Goal: Entertainment & Leisure: Browse casually

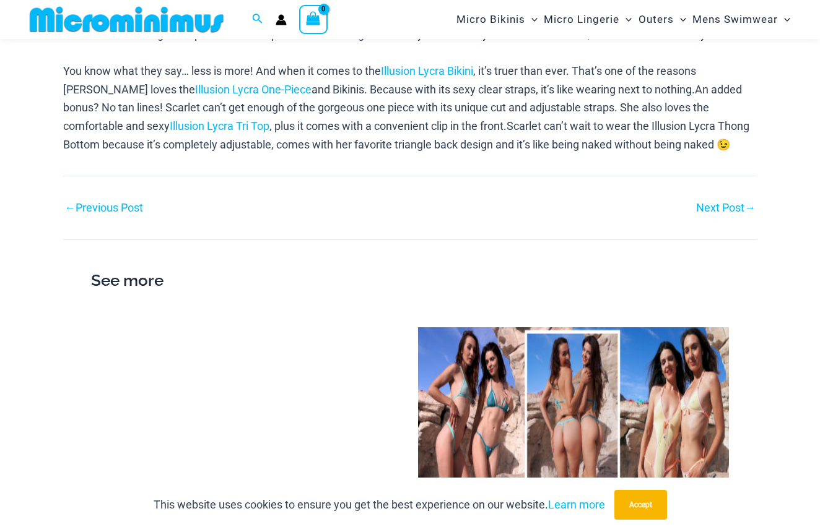
scroll to position [849, 0]
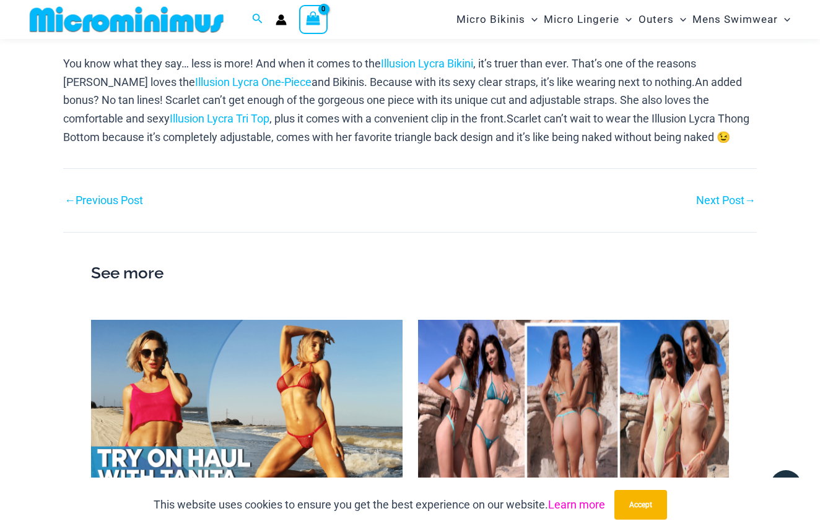
click at [562, 501] on link "Learn more" at bounding box center [576, 504] width 57 height 13
click at [707, 195] on link "Next Post →" at bounding box center [725, 200] width 59 height 11
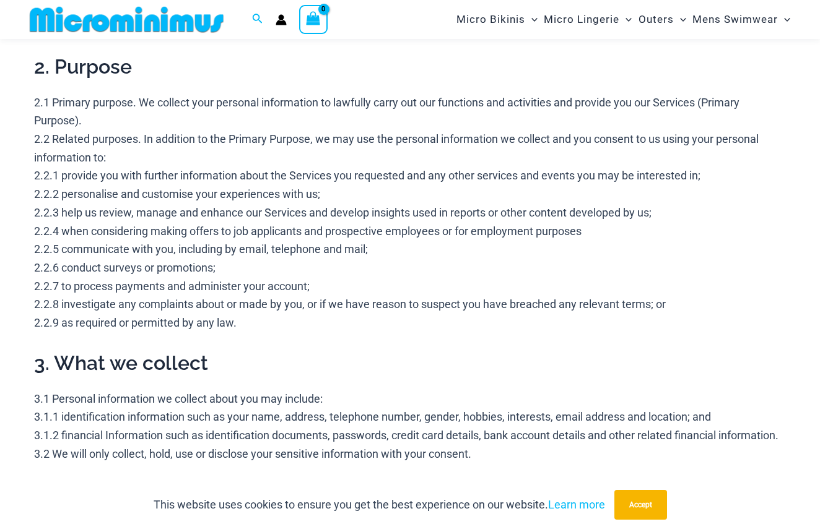
scroll to position [295, 0]
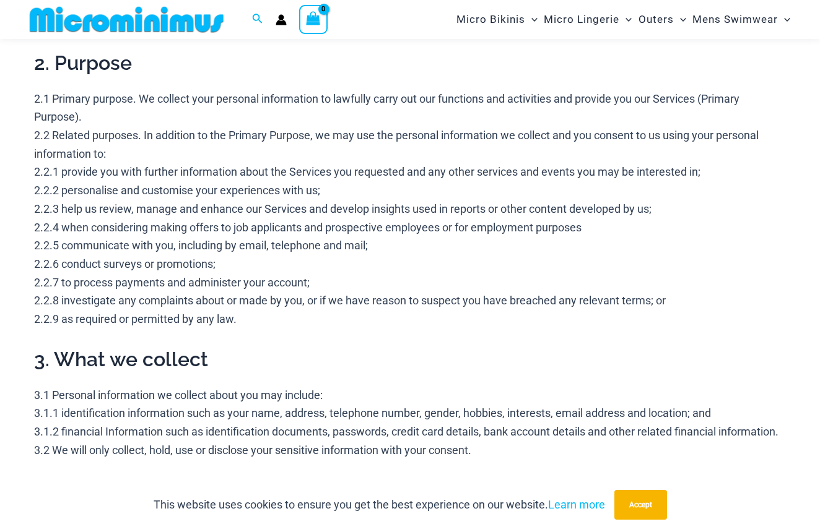
click at [562, 501] on link "Learn more" at bounding box center [576, 504] width 57 height 13
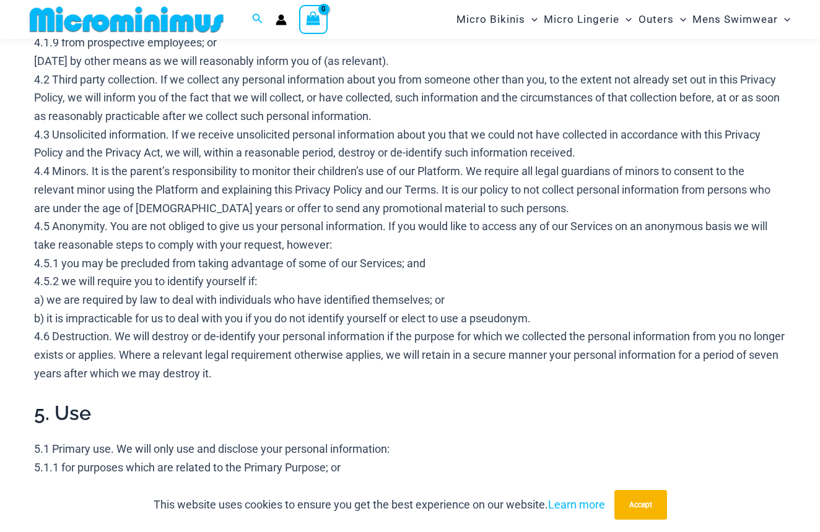
scroll to position [994, 0]
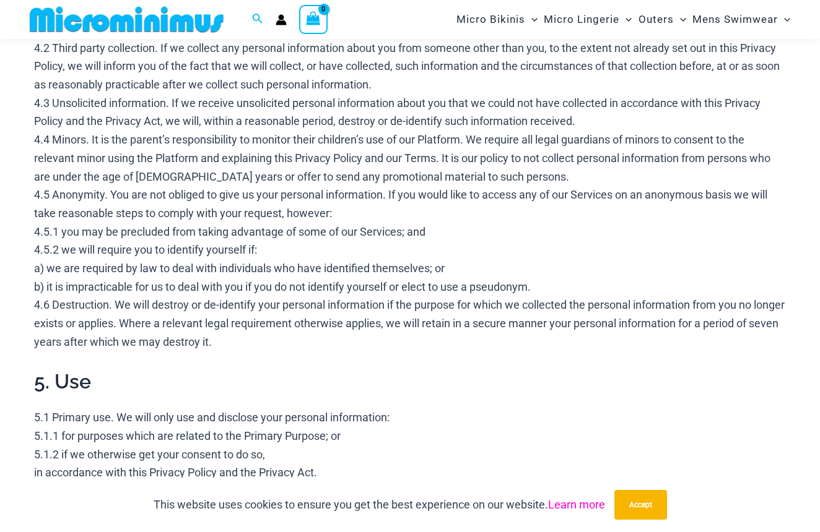
click at [562, 501] on link "Learn more" at bounding box center [576, 504] width 57 height 13
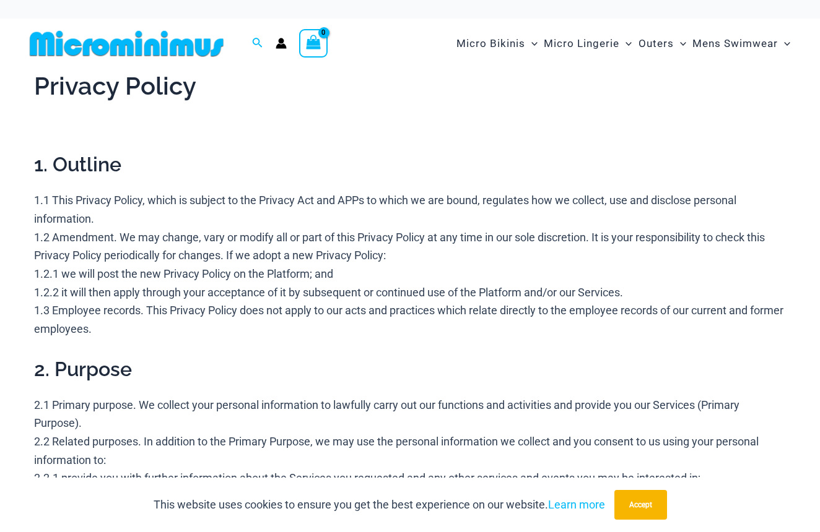
click at [562, 501] on link "Learn more" at bounding box center [576, 504] width 57 height 13
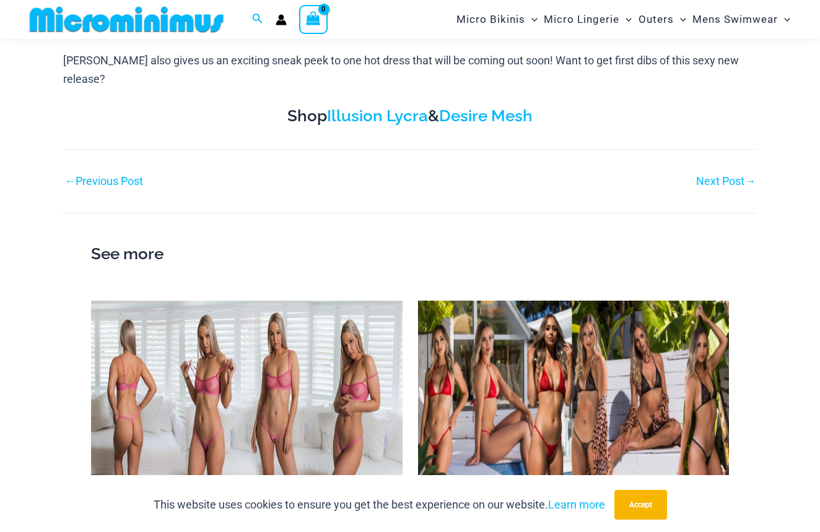
scroll to position [722, 0]
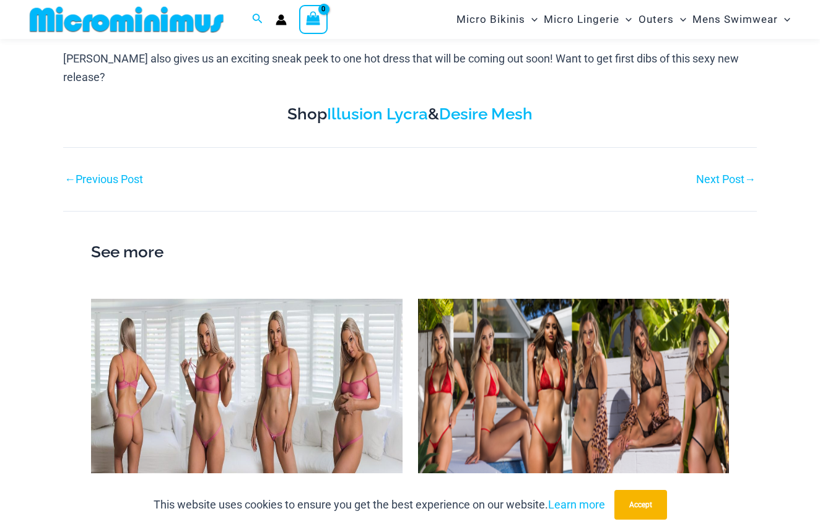
click at [714, 174] on link "Next Post →" at bounding box center [725, 179] width 59 height 11
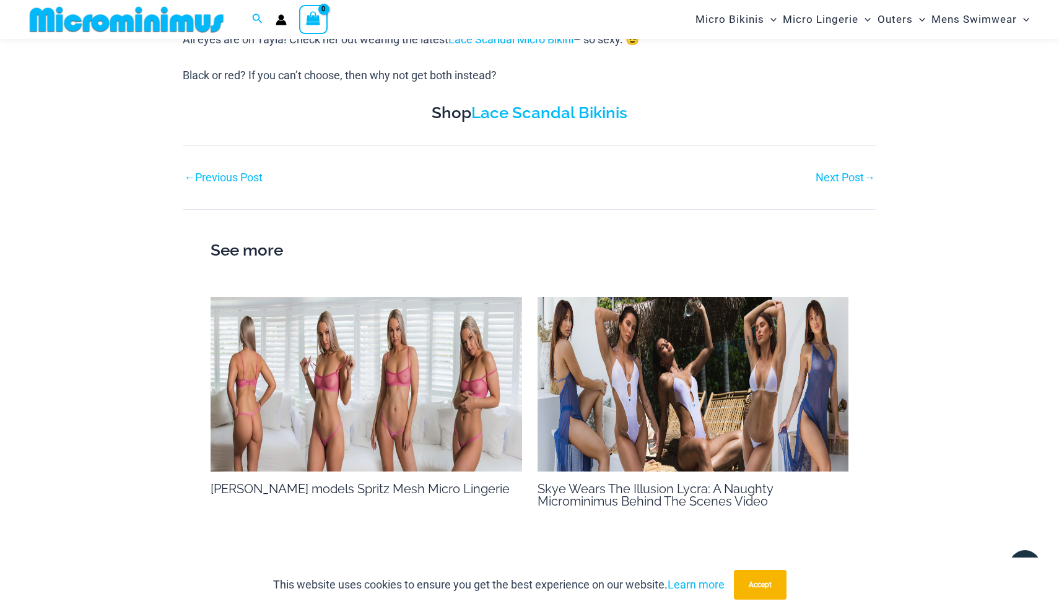
scroll to position [653, 0]
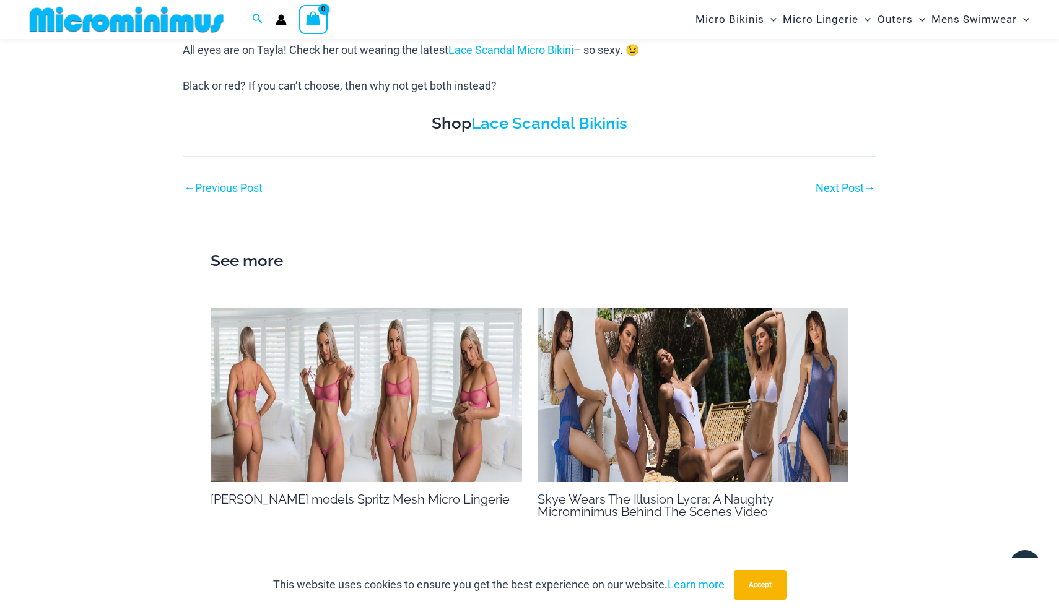
click at [819, 171] on nav "Post navigation ← Previous Post Next Post →" at bounding box center [529, 176] width 693 height 41
click at [195, 532] on div "This website uses cookies to ensure you get the best experience on our website.…" at bounding box center [529, 585] width 1059 height 54
click at [819, 183] on link "Next Post →" at bounding box center [844, 188] width 59 height 11
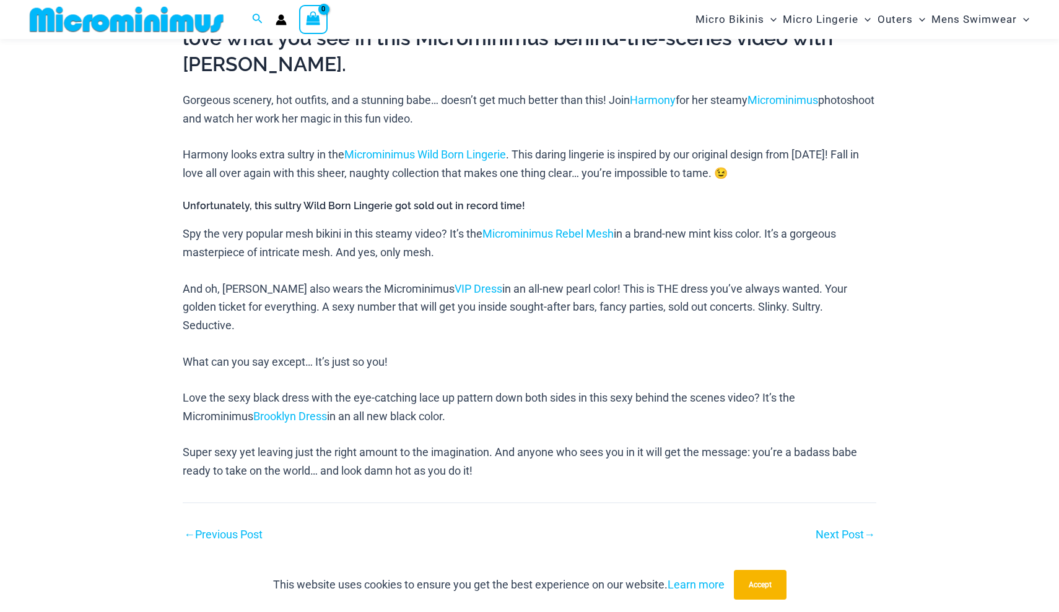
scroll to position [581, 0]
click at [834, 529] on link "Next Post →" at bounding box center [844, 534] width 59 height 11
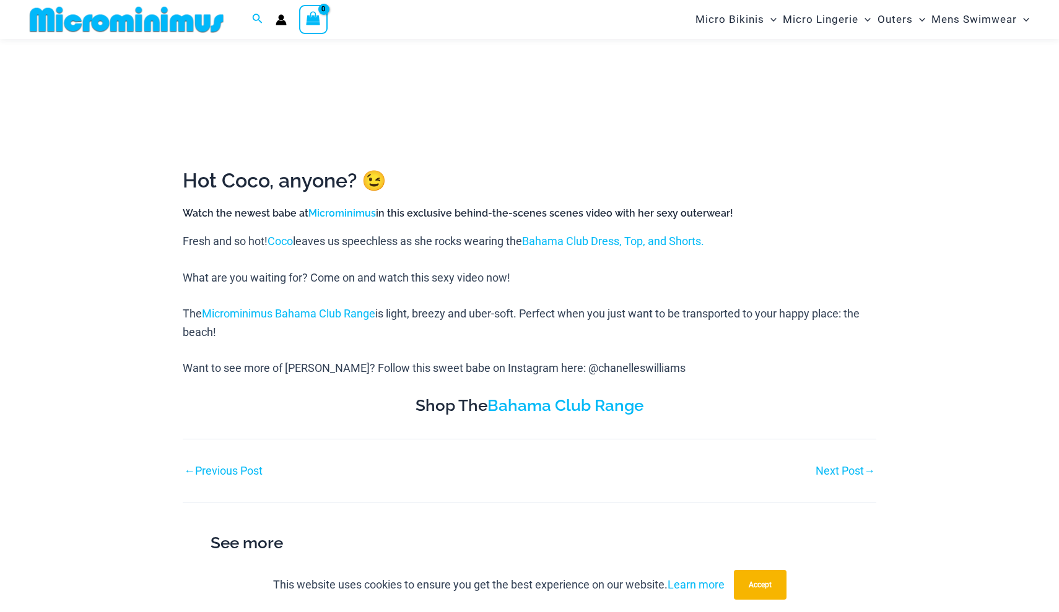
scroll to position [427, 0]
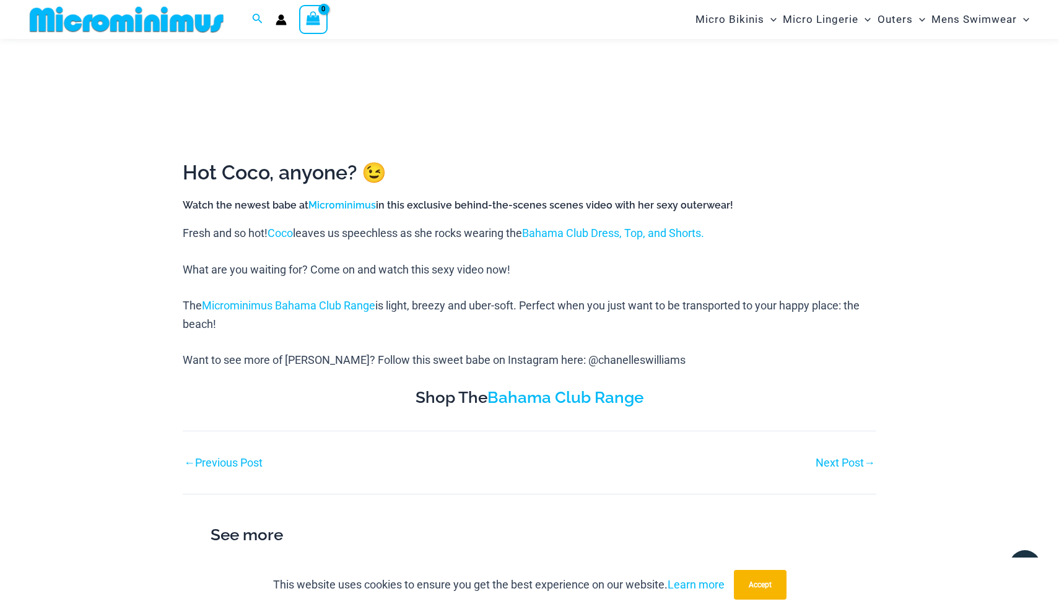
click at [845, 458] on link "Next Post →" at bounding box center [844, 463] width 59 height 11
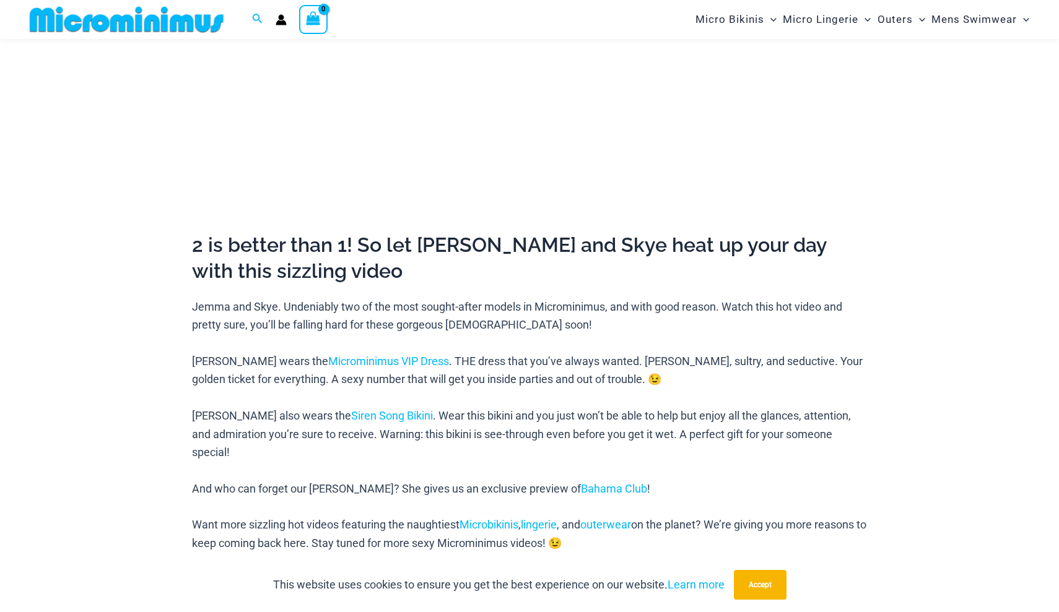
scroll to position [620, 0]
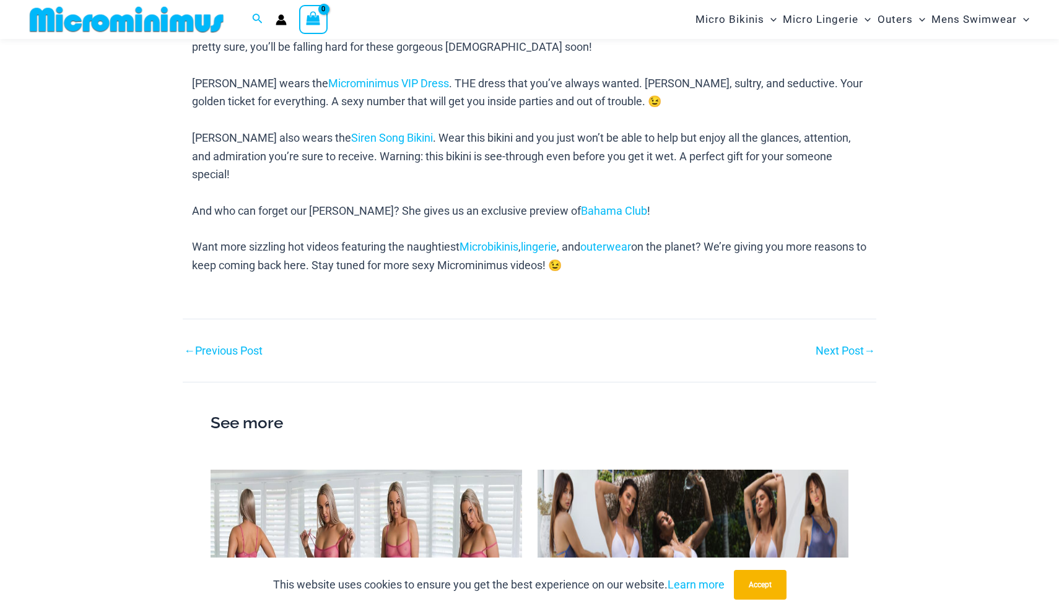
click at [838, 345] on link "Next Post →" at bounding box center [844, 350] width 59 height 11
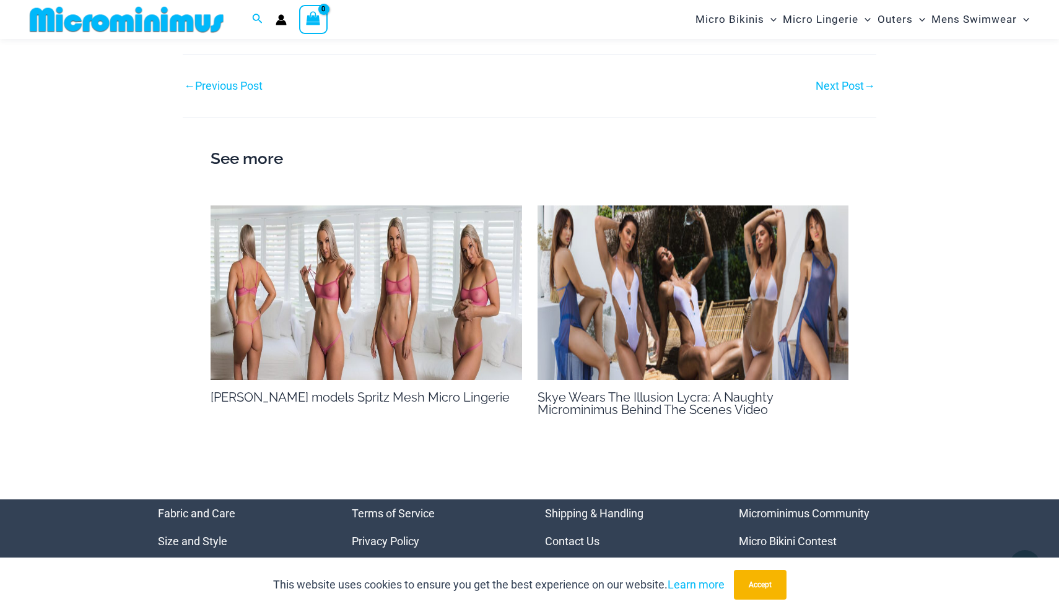
scroll to position [2201, 0]
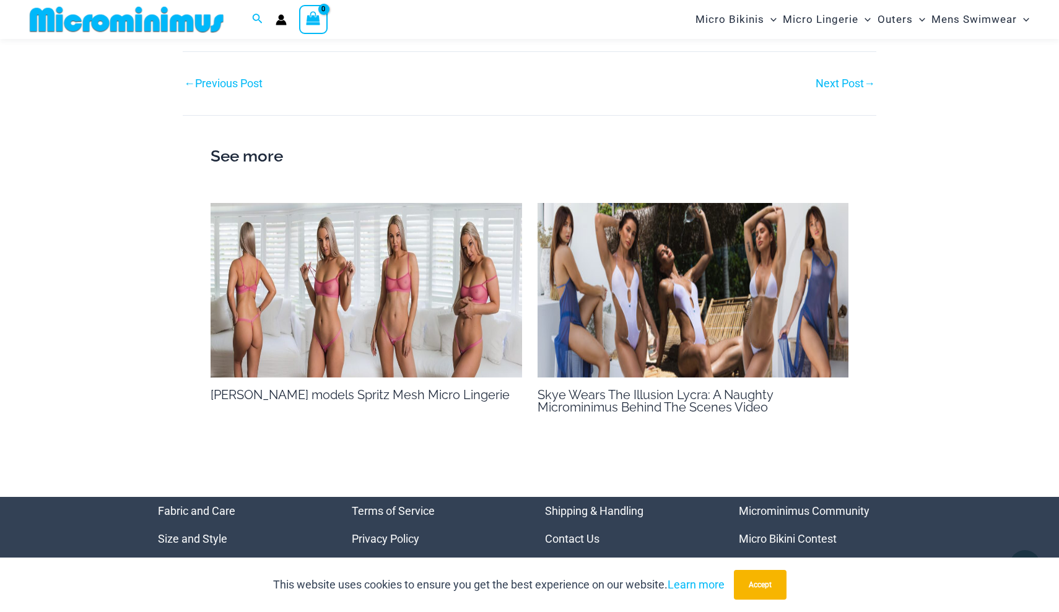
click at [847, 79] on link "Next Post →" at bounding box center [844, 83] width 59 height 11
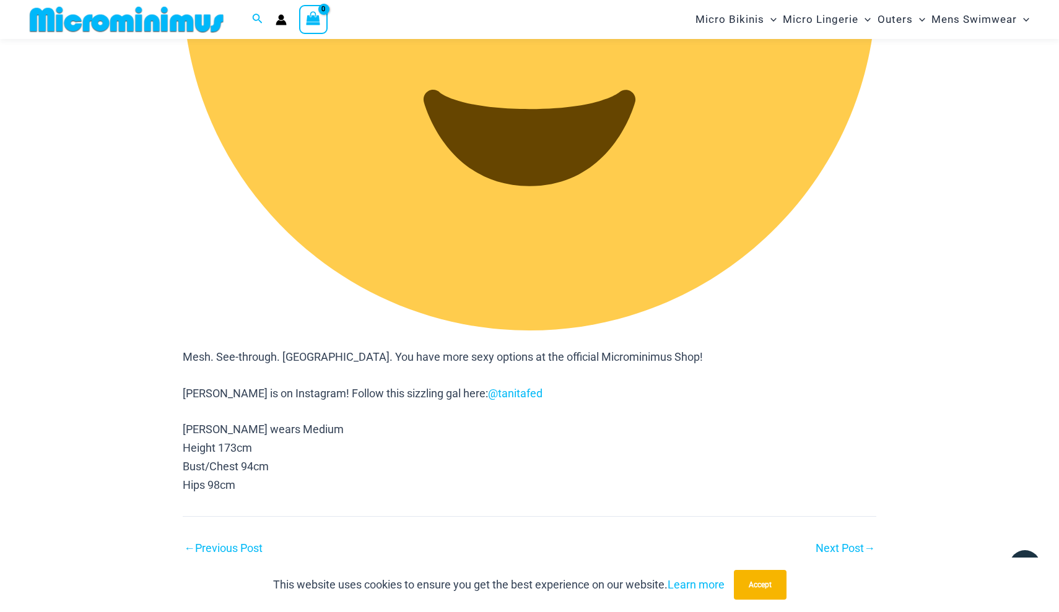
scroll to position [2123, 0]
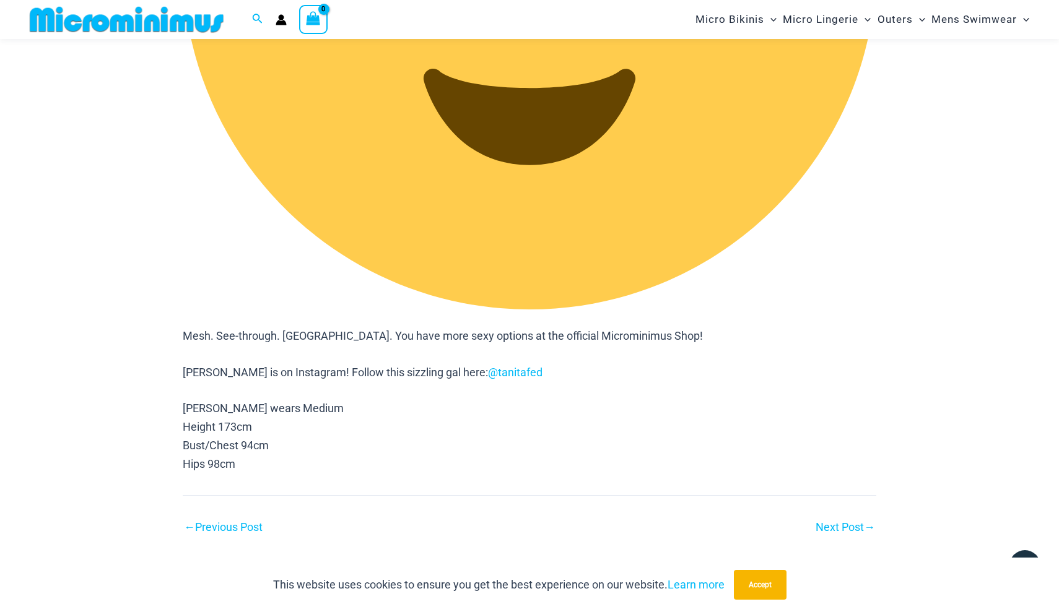
click at [827, 522] on link "Next Post →" at bounding box center [844, 527] width 59 height 11
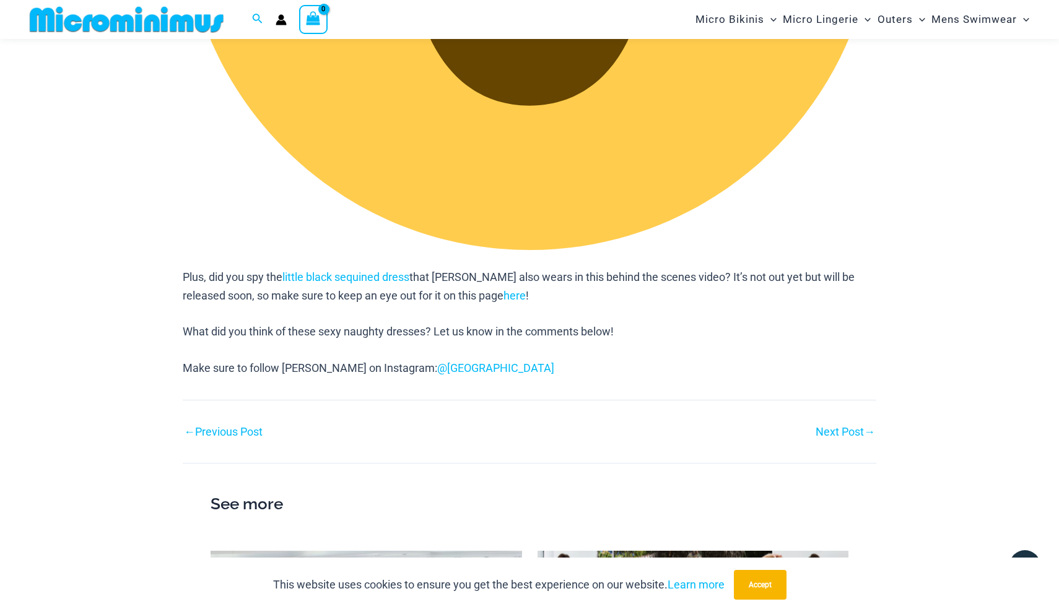
scroll to position [1991, 0]
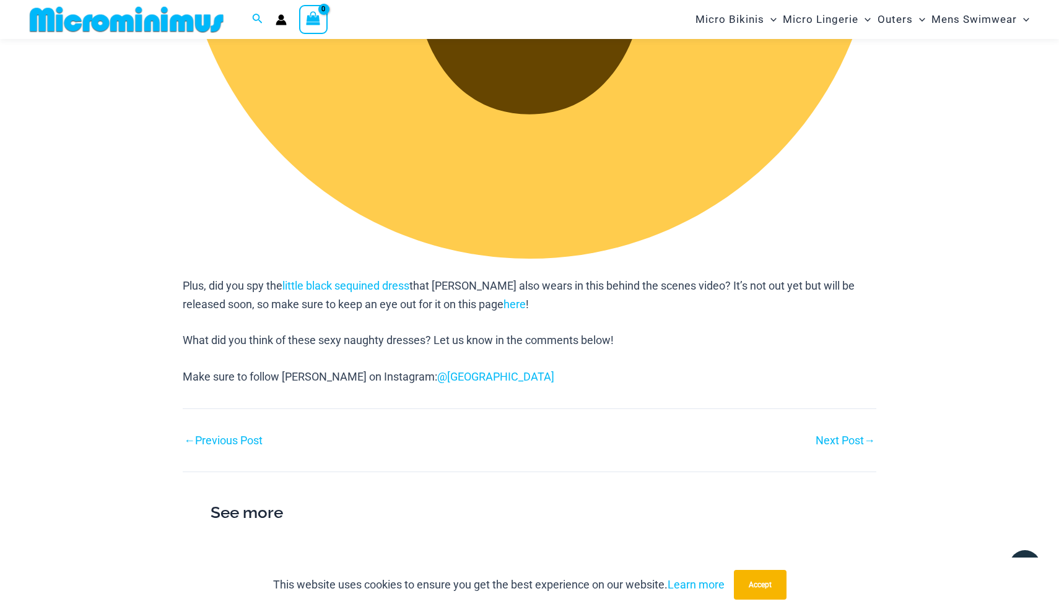
click at [821, 432] on div "Next Post →" at bounding box center [702, 441] width 347 height 19
click at [827, 435] on link "Next Post →" at bounding box center [844, 440] width 59 height 11
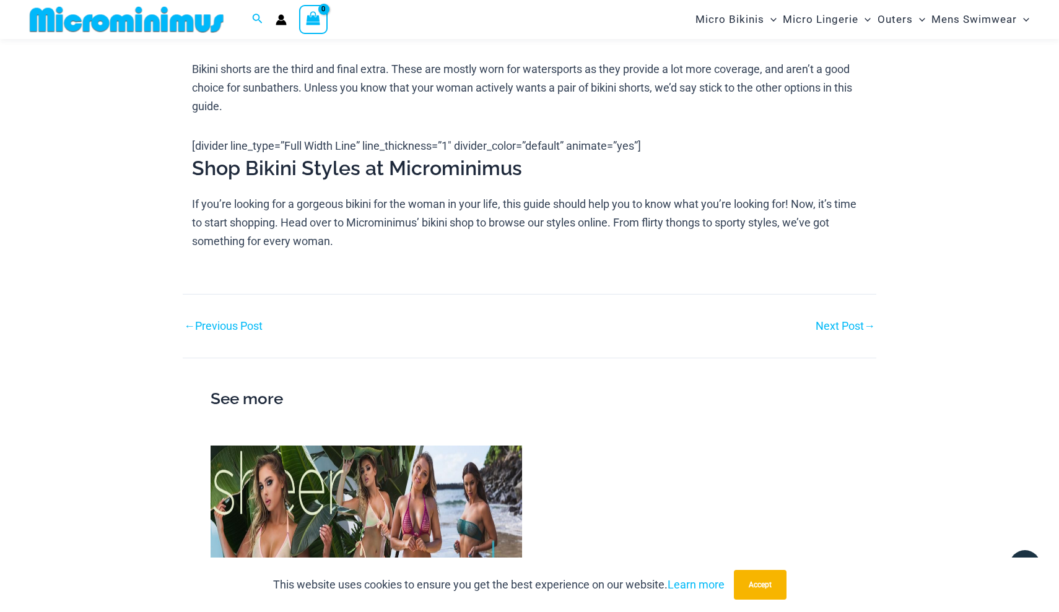
scroll to position [1639, 0]
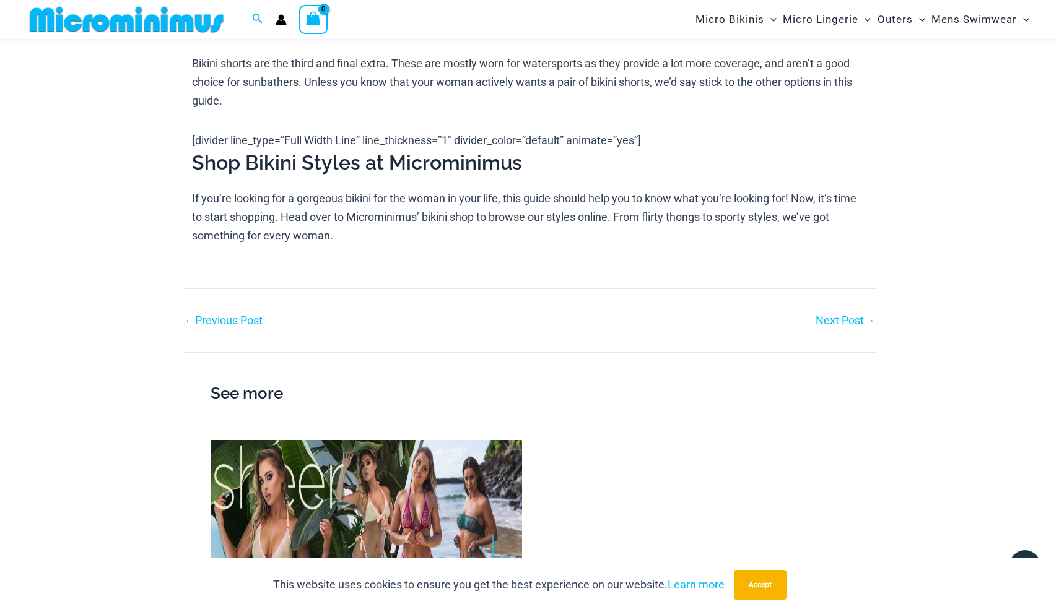
click at [841, 315] on link "Next Post →" at bounding box center [844, 320] width 59 height 11
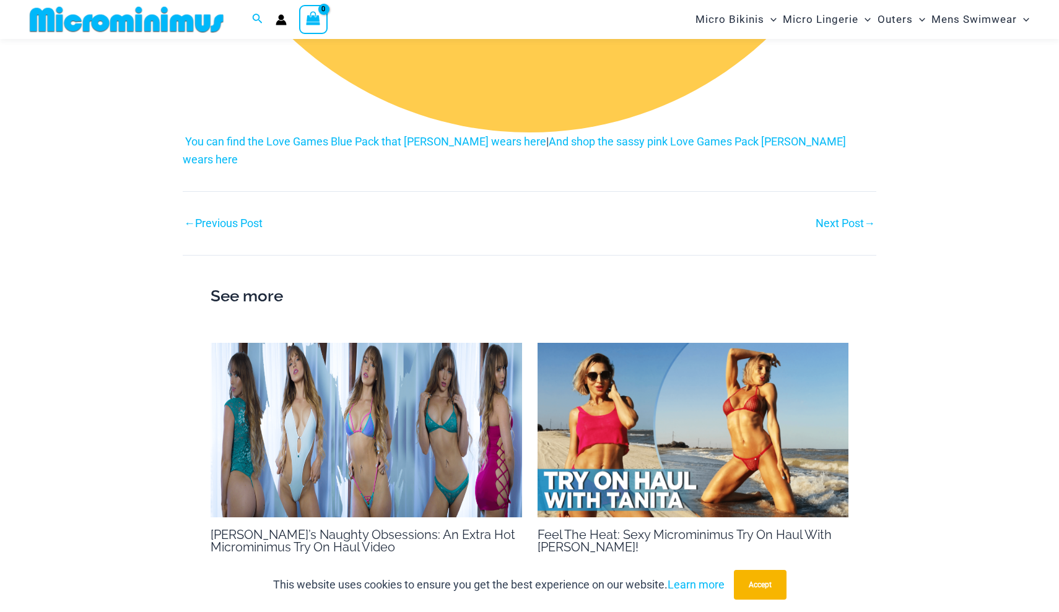
scroll to position [2532, 0]
click at [829, 219] on link "Next Post →" at bounding box center [844, 224] width 59 height 11
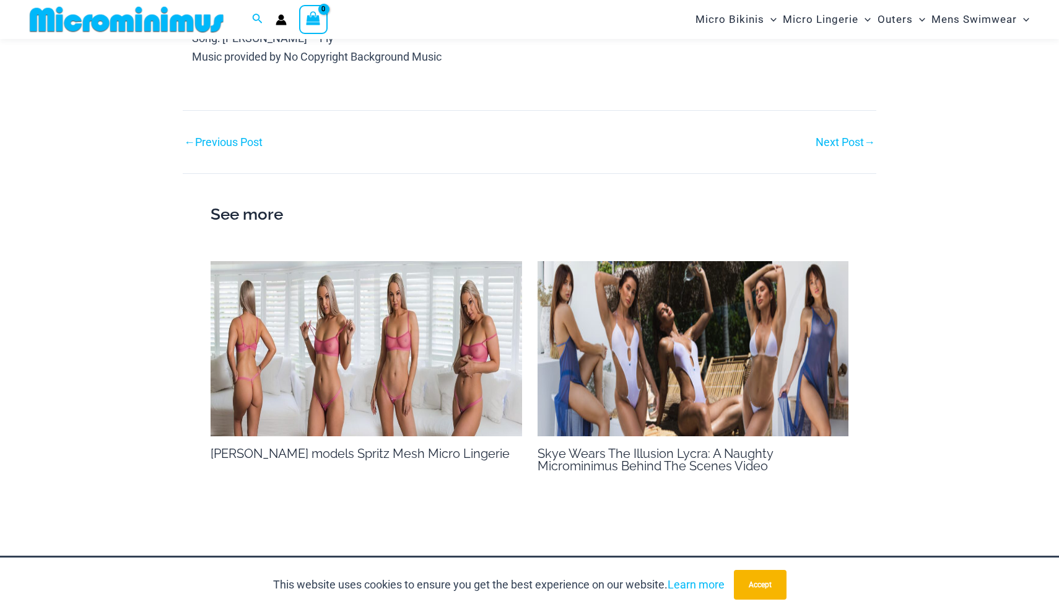
scroll to position [1643, 0]
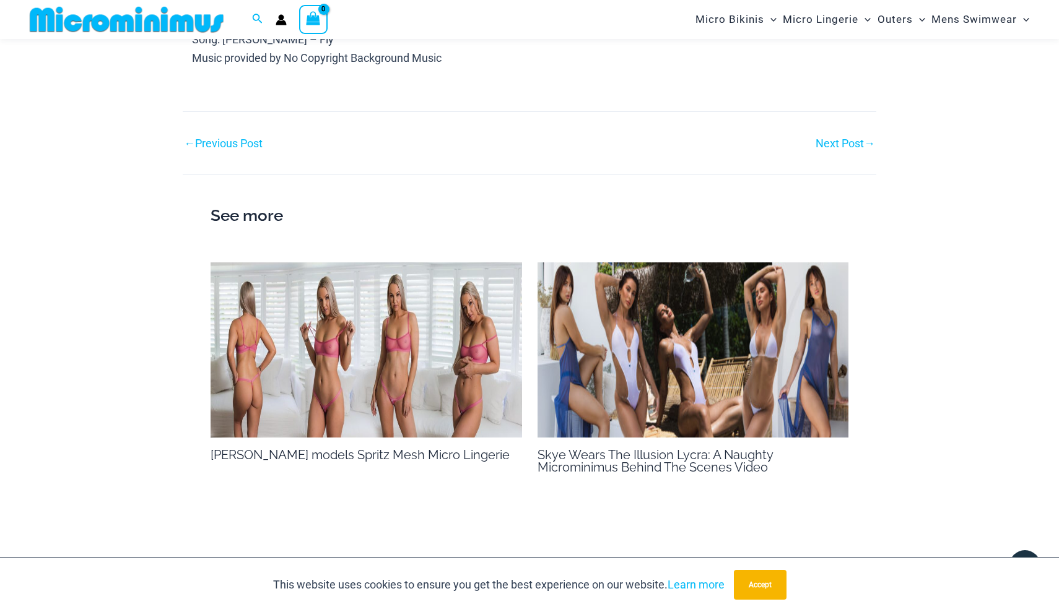
click at [835, 138] on link "Next Post →" at bounding box center [844, 143] width 59 height 11
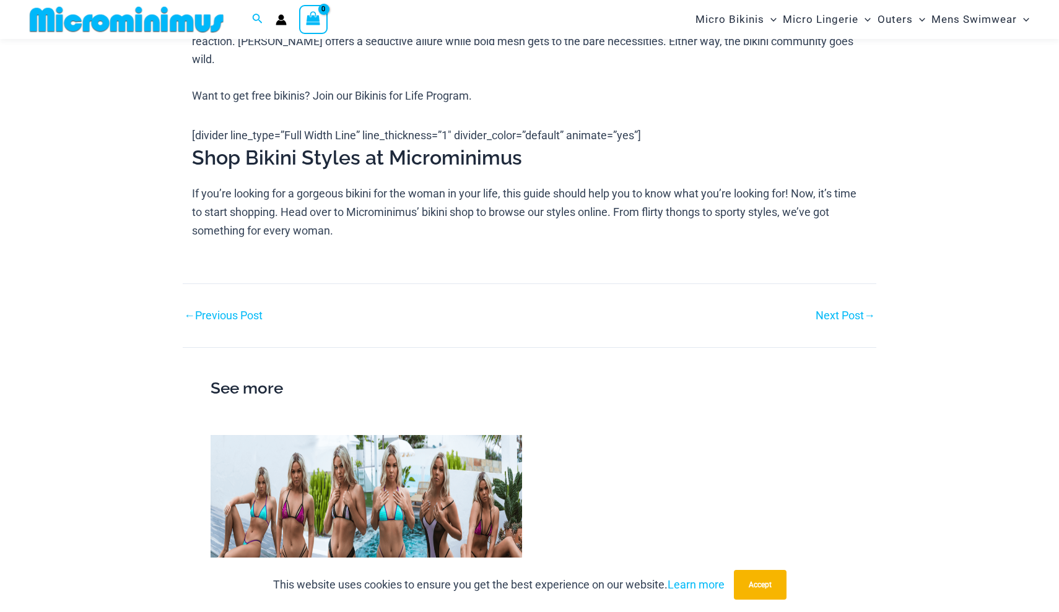
scroll to position [1254, 0]
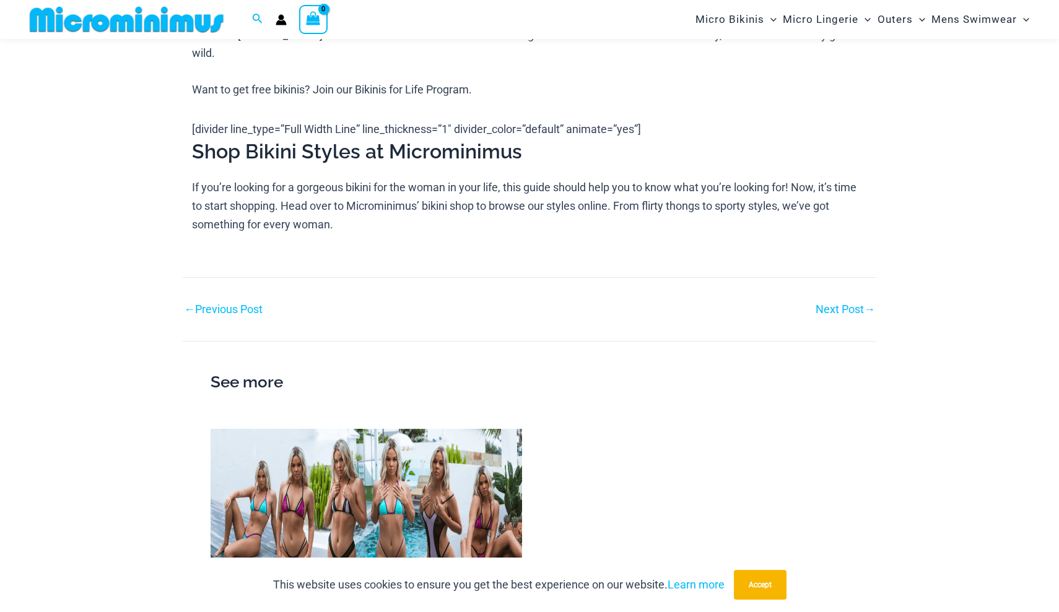
click at [827, 315] on link "Next Post →" at bounding box center [844, 309] width 59 height 11
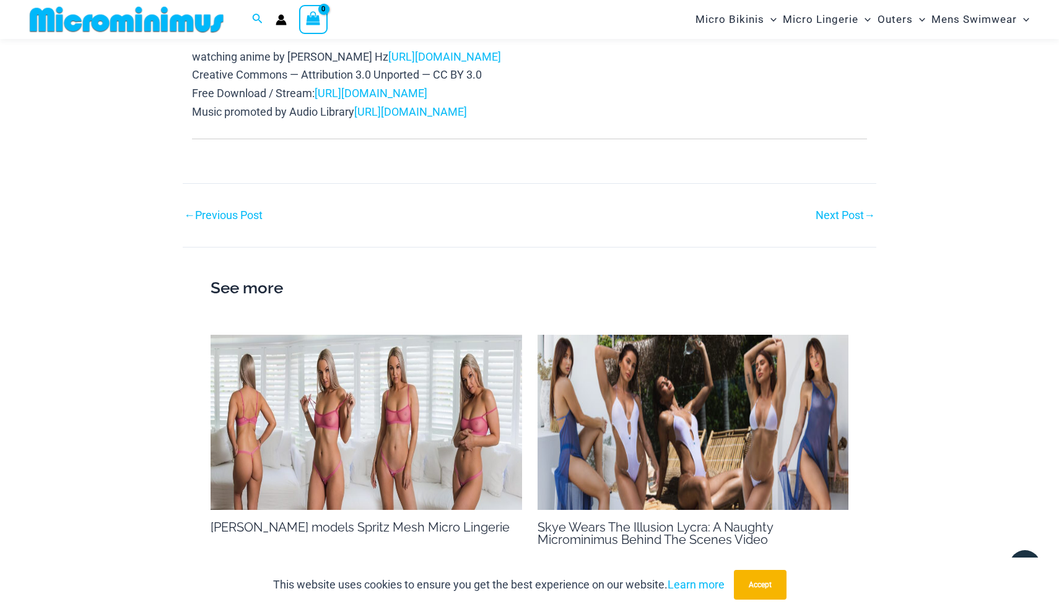
scroll to position [763, 0]
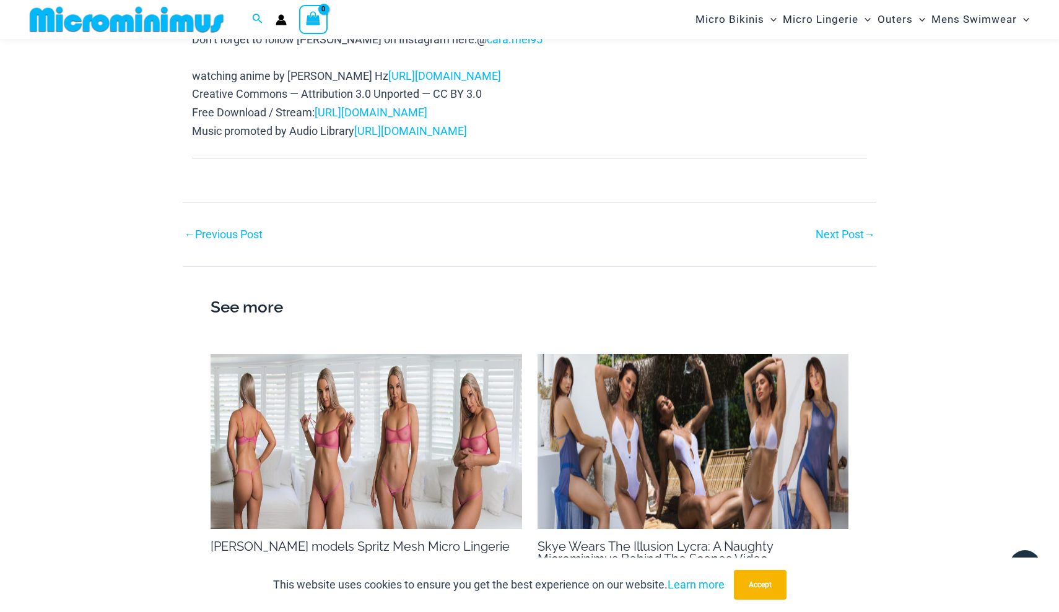
click at [842, 229] on link "Next Post →" at bounding box center [844, 234] width 59 height 11
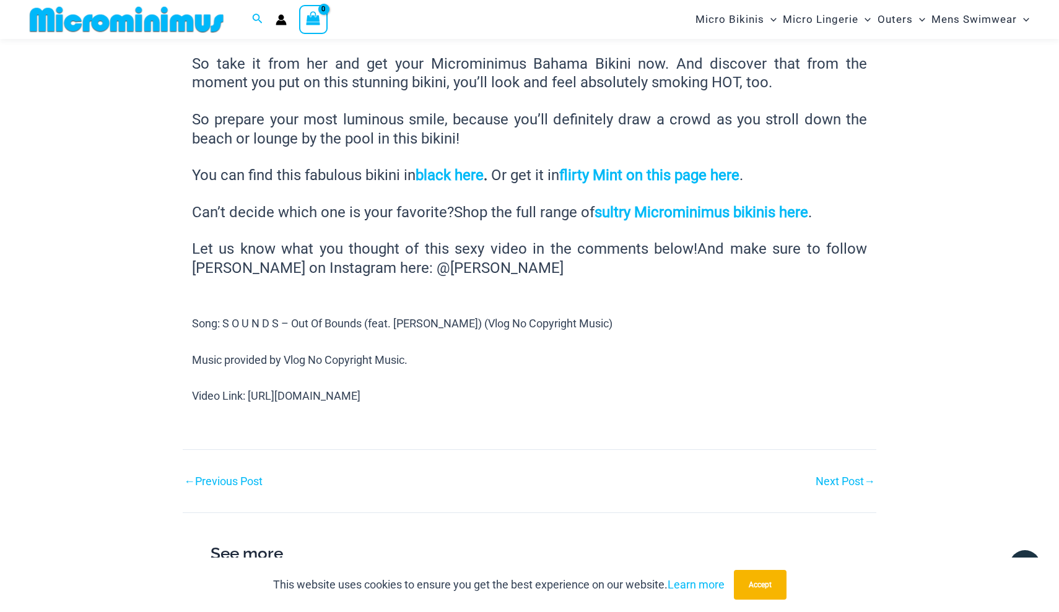
scroll to position [775, 0]
click at [835, 475] on link "Next Post →" at bounding box center [844, 480] width 59 height 11
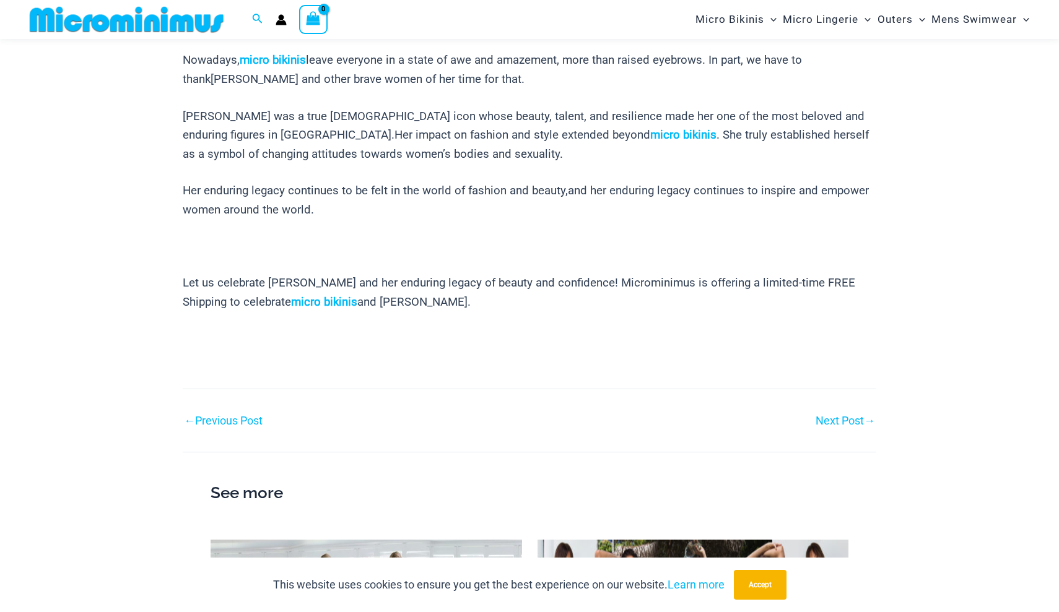
scroll to position [732, 0]
click at [840, 414] on link "Next Post →" at bounding box center [844, 419] width 59 height 11
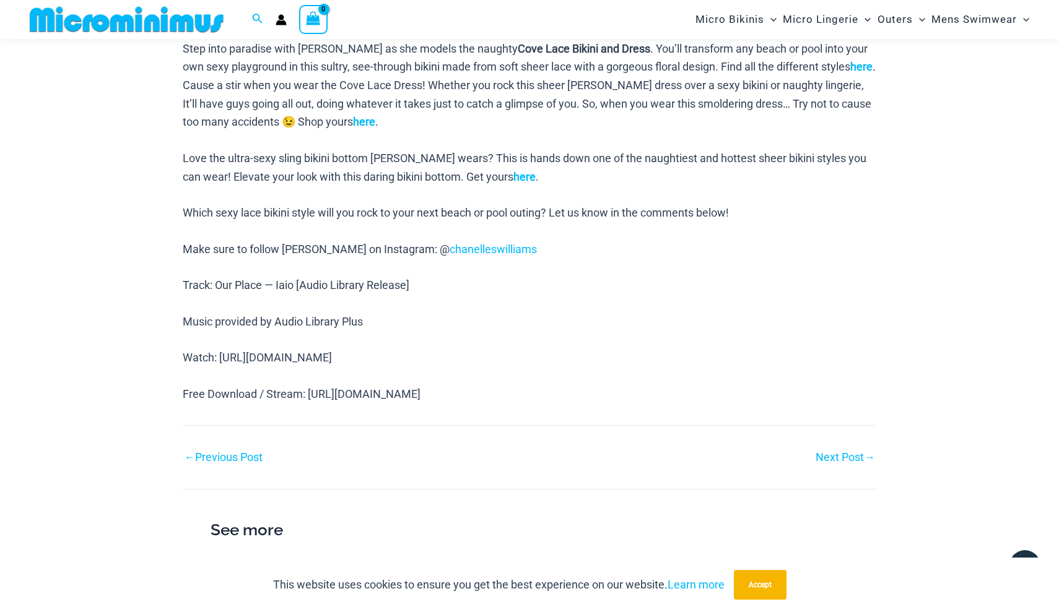
scroll to position [732, 0]
click at [824, 453] on link "Next Post →" at bounding box center [844, 458] width 59 height 11
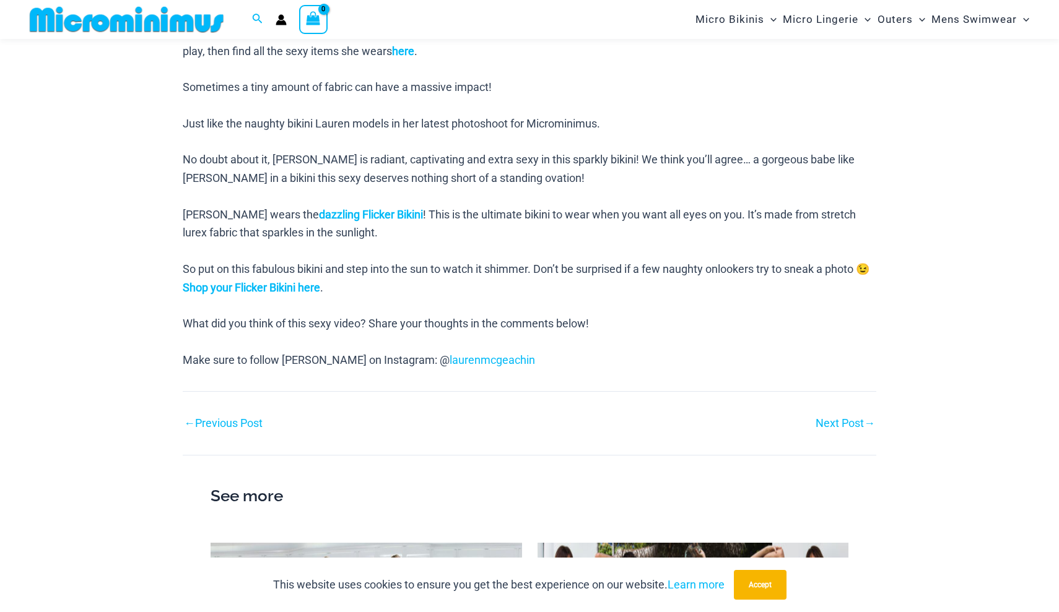
scroll to position [638, 0]
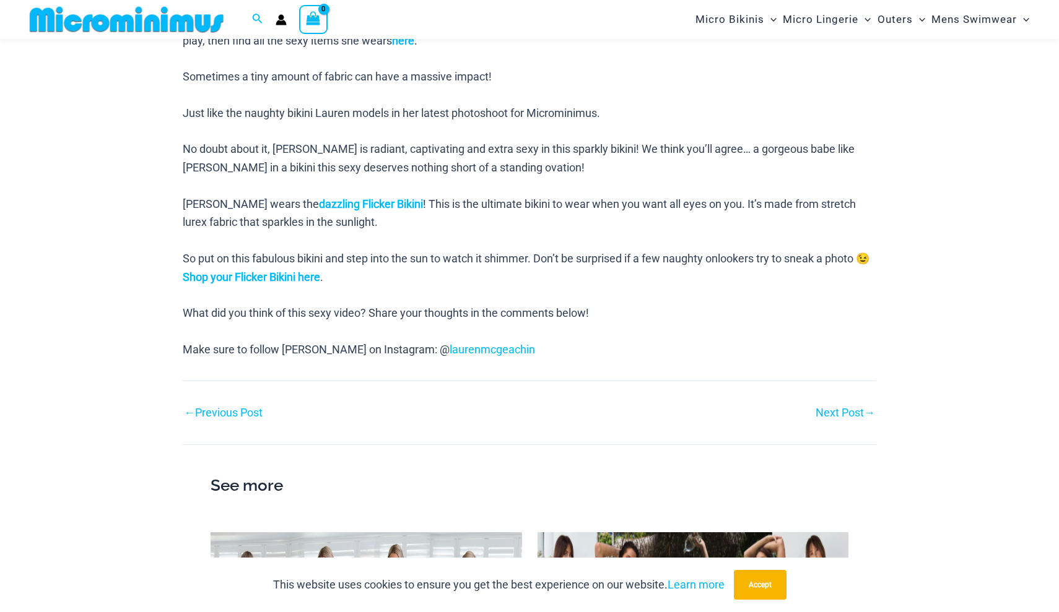
click at [836, 407] on link "Next Post →" at bounding box center [844, 412] width 59 height 11
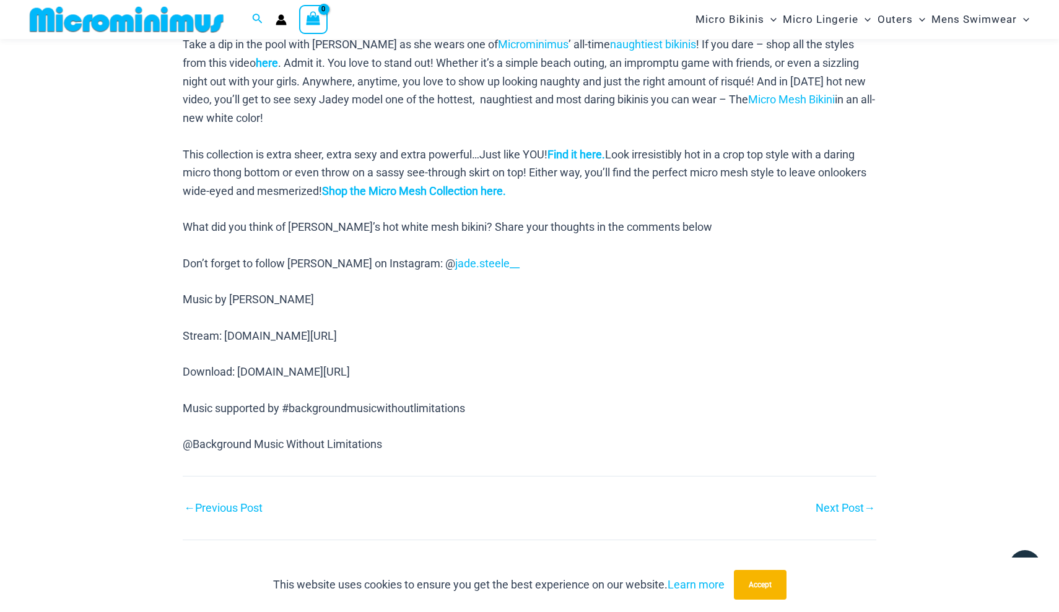
scroll to position [576, 0]
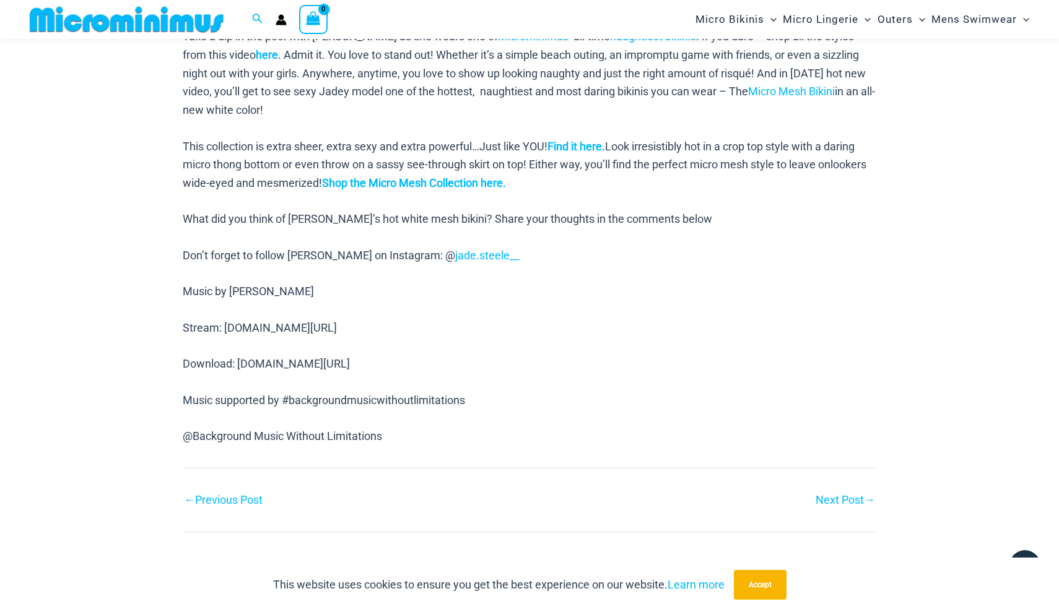
click at [838, 491] on div "Next Post →" at bounding box center [702, 500] width 347 height 19
click at [838, 495] on link "Next Post →" at bounding box center [844, 500] width 59 height 11
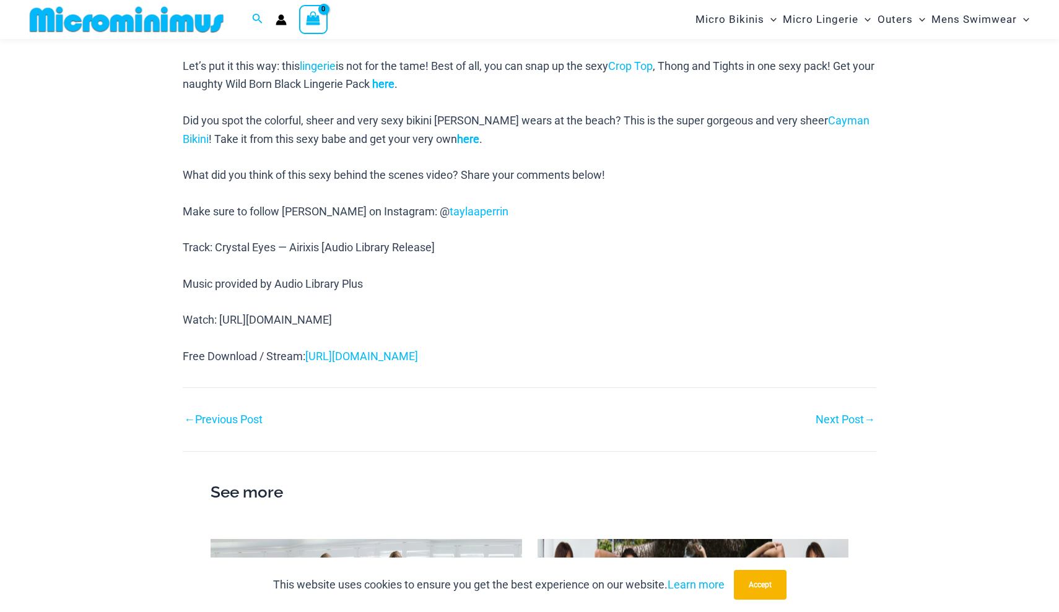
scroll to position [710, 0]
click at [835, 413] on link "Next Post →" at bounding box center [844, 418] width 59 height 11
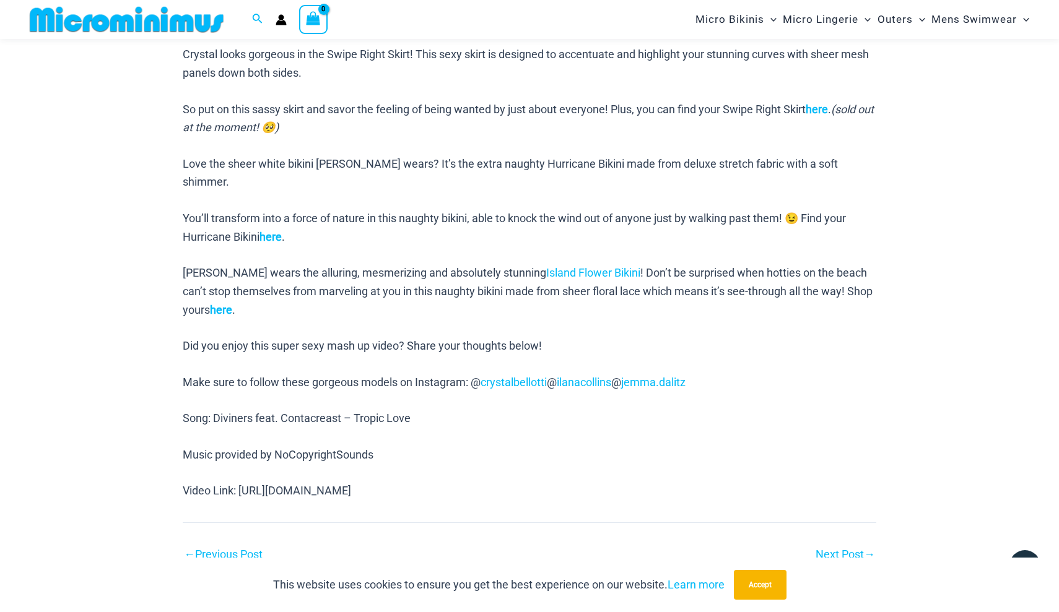
scroll to position [821, 0]
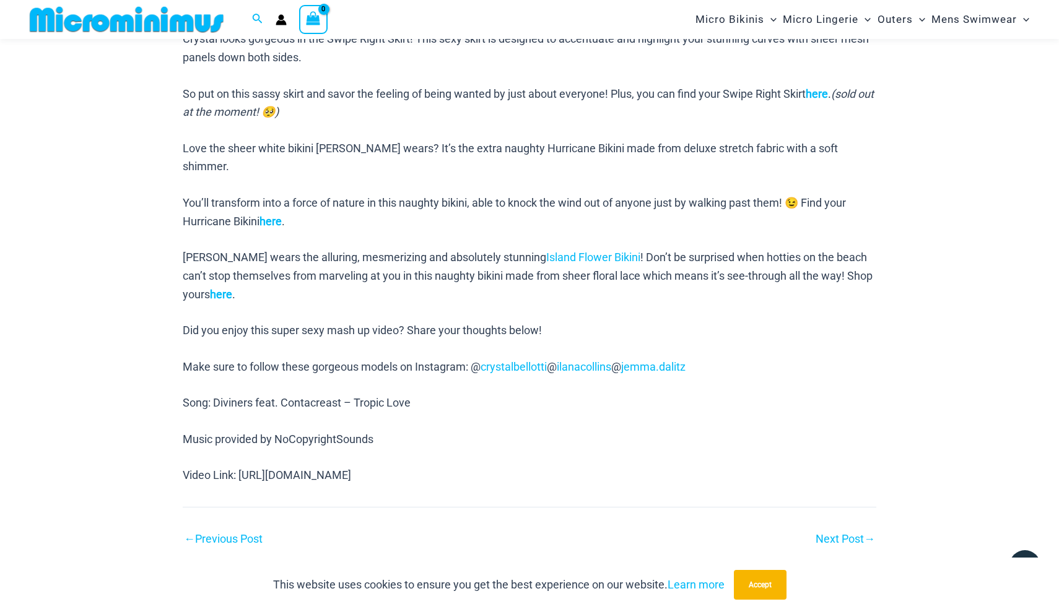
click at [842, 534] on link "Next Post →" at bounding box center [844, 539] width 59 height 11
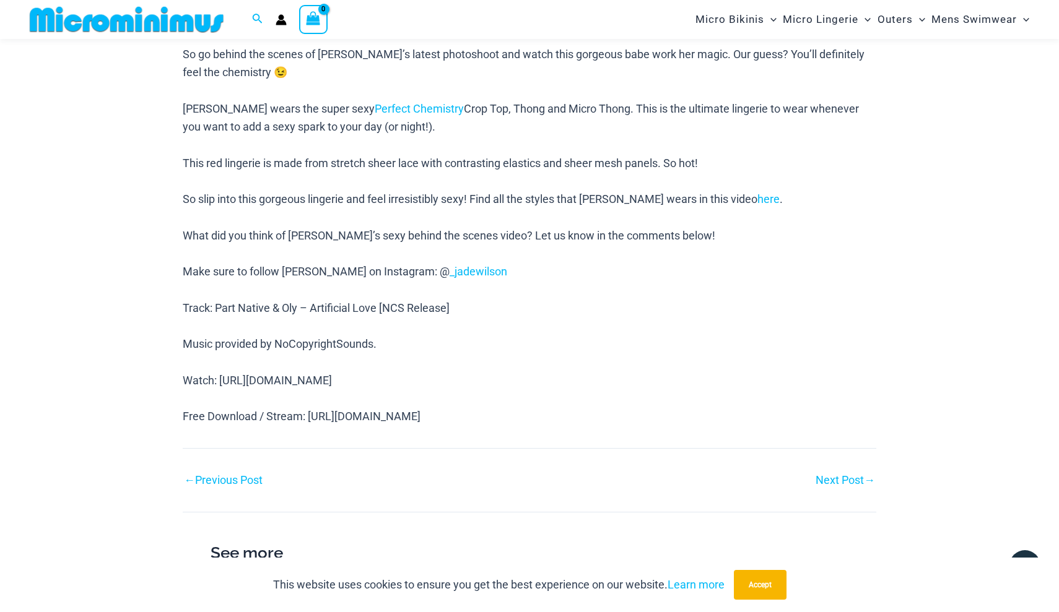
scroll to position [757, 0]
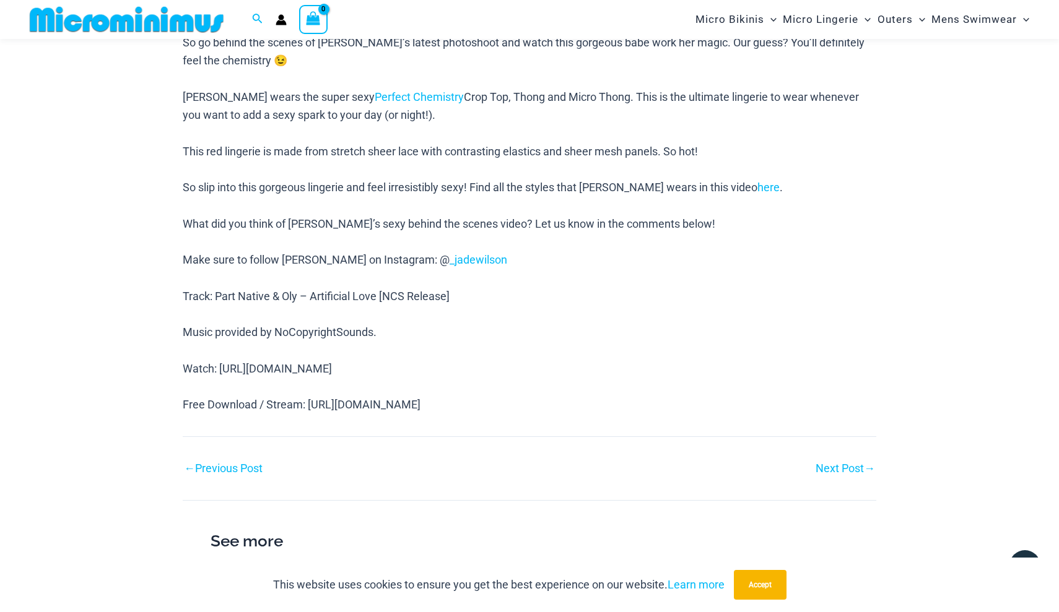
click at [828, 463] on link "Next Post →" at bounding box center [844, 468] width 59 height 11
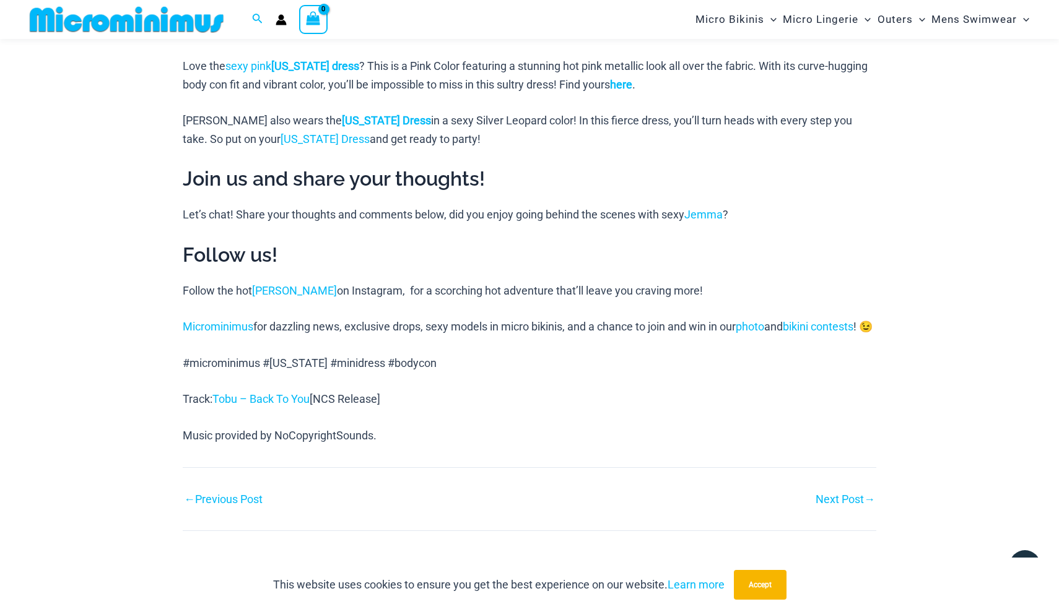
scroll to position [869, 0]
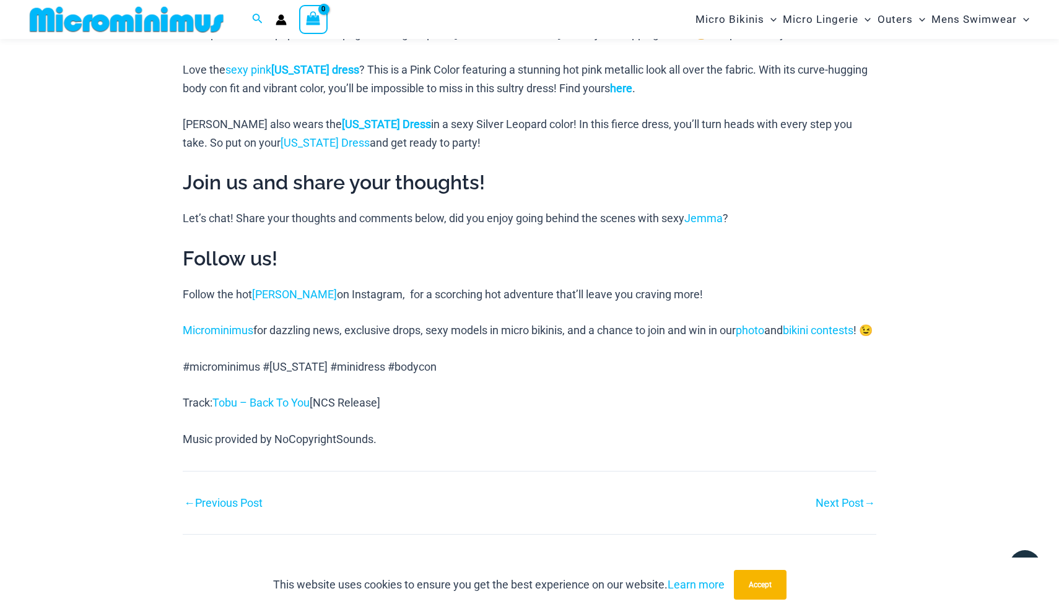
click at [826, 508] on link "Next Post →" at bounding box center [844, 503] width 59 height 11
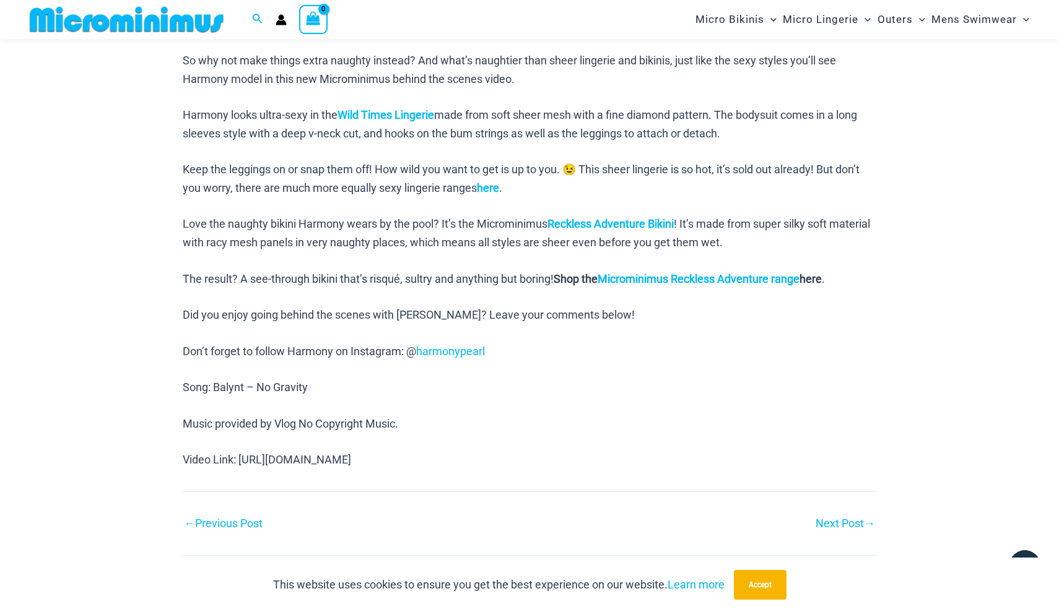
scroll to position [687, 0]
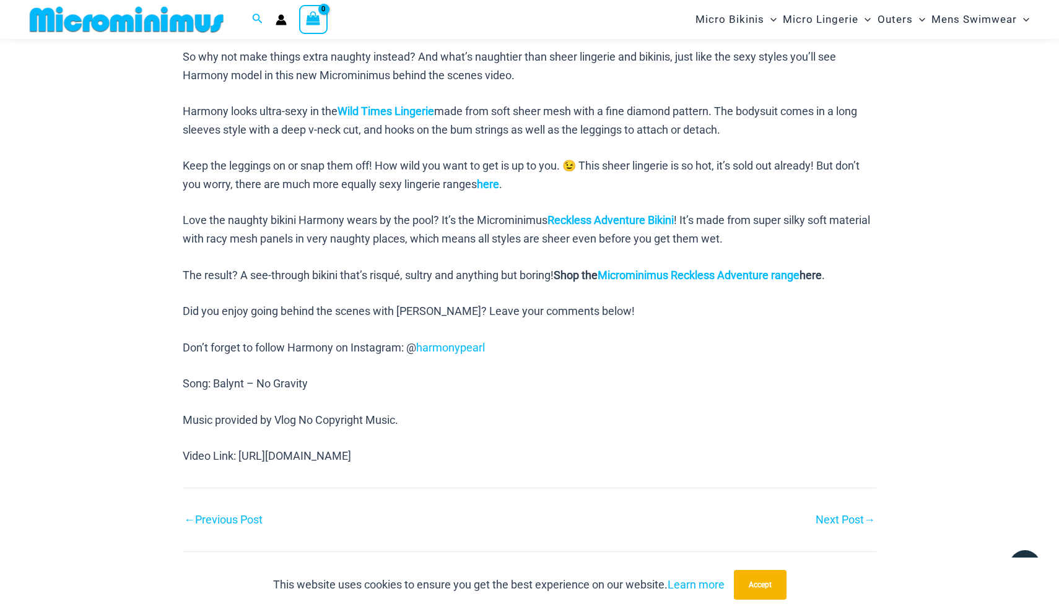
click at [824, 514] on link "Next Post →" at bounding box center [844, 519] width 59 height 11
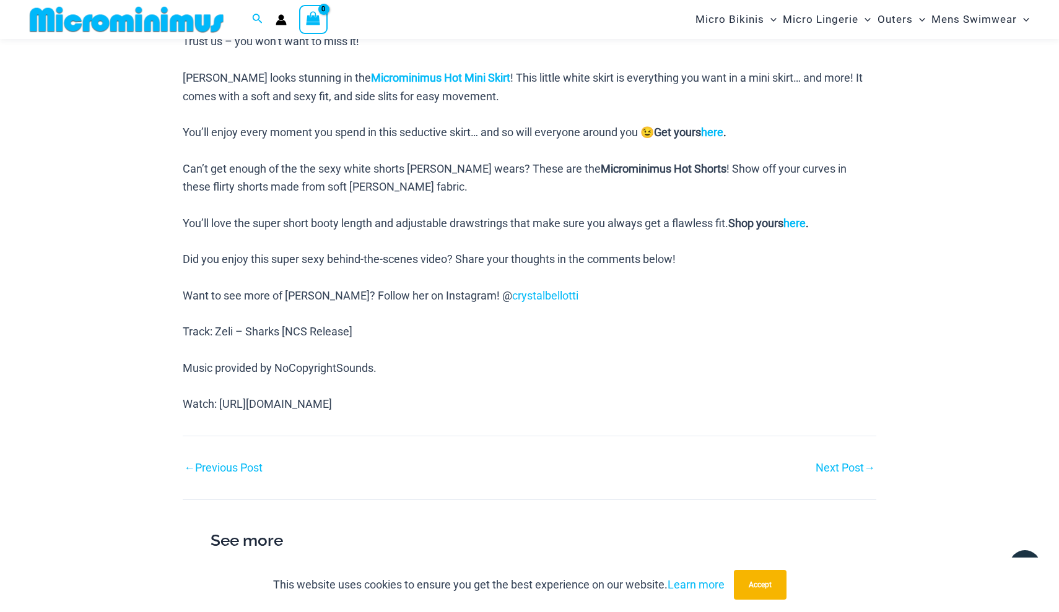
scroll to position [831, 0]
click at [840, 462] on link "Next Post →" at bounding box center [844, 467] width 59 height 11
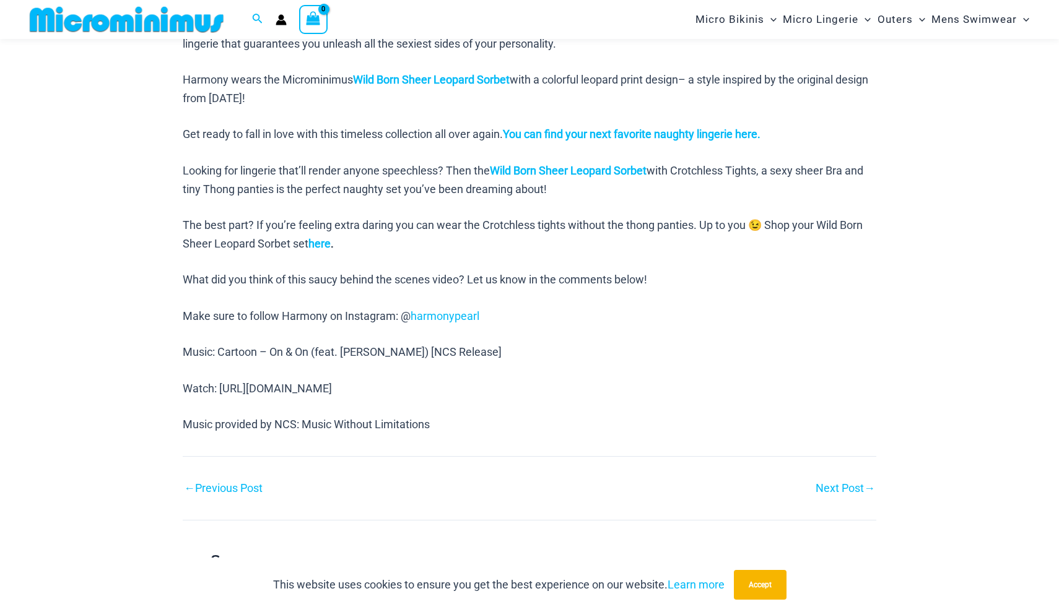
scroll to position [748, 0]
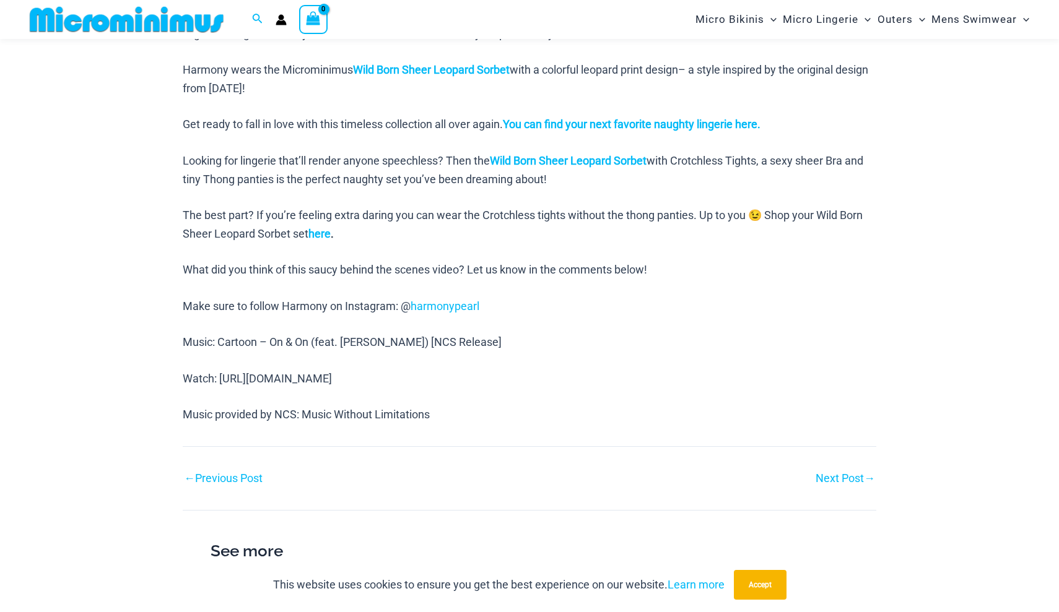
click at [833, 473] on link "Next Post →" at bounding box center [844, 478] width 59 height 11
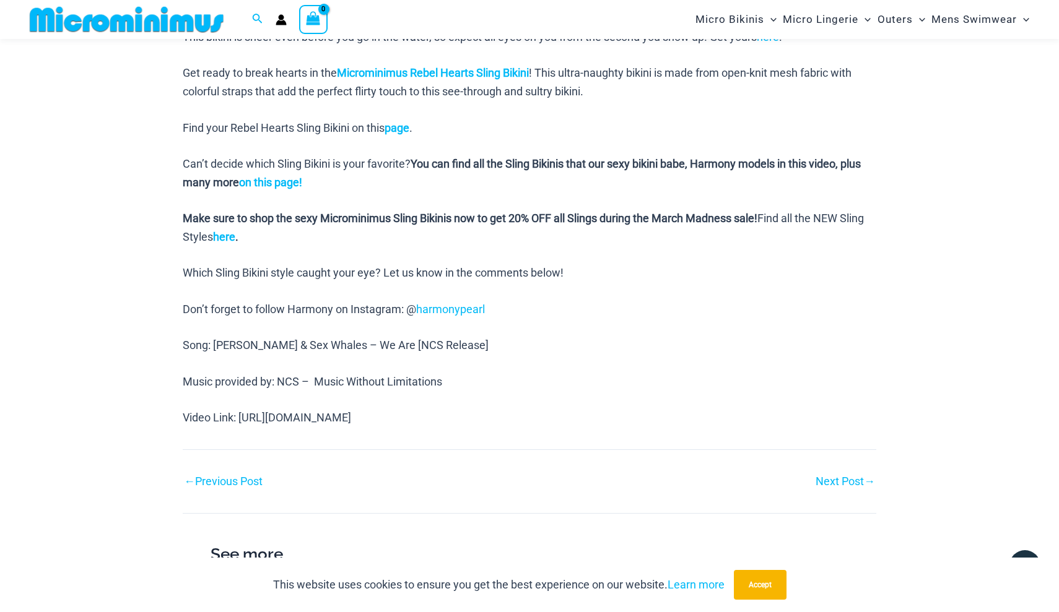
scroll to position [1127, 0]
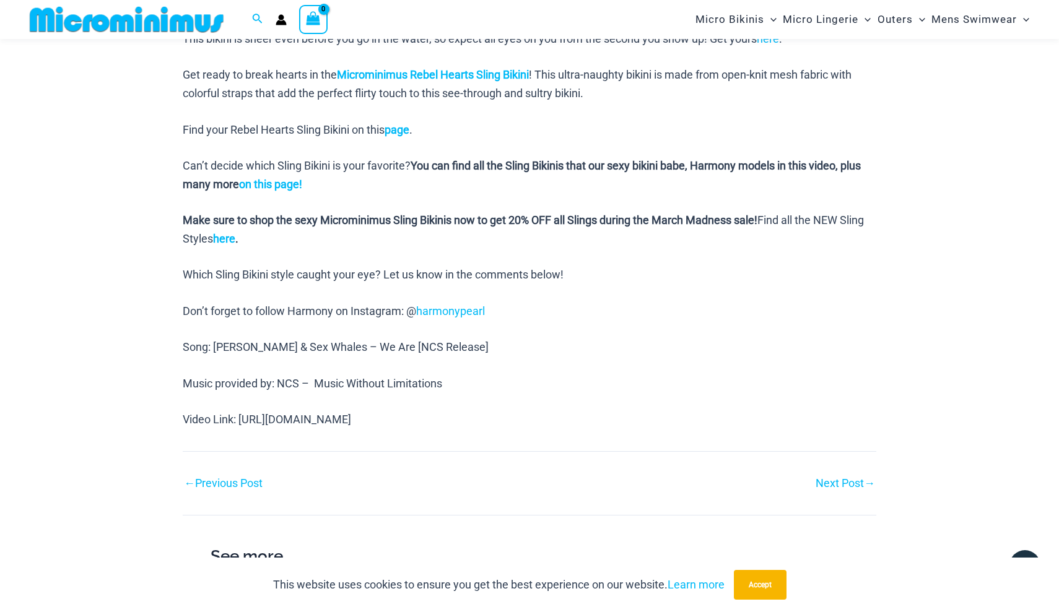
click at [823, 489] on link "Next Post →" at bounding box center [844, 483] width 59 height 11
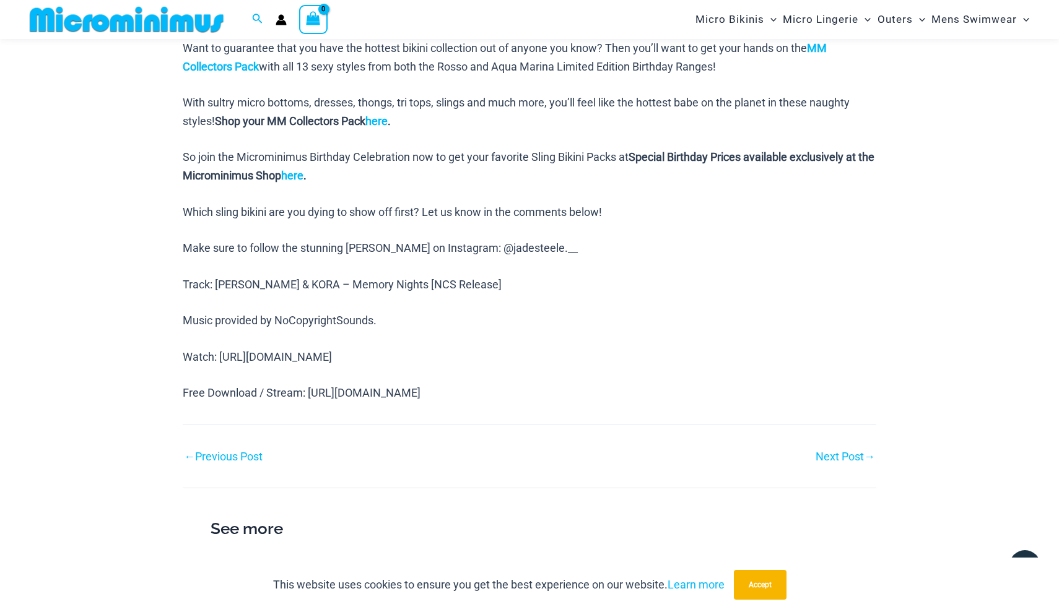
scroll to position [1125, 0]
click at [829, 453] on link "Next Post →" at bounding box center [844, 458] width 59 height 11
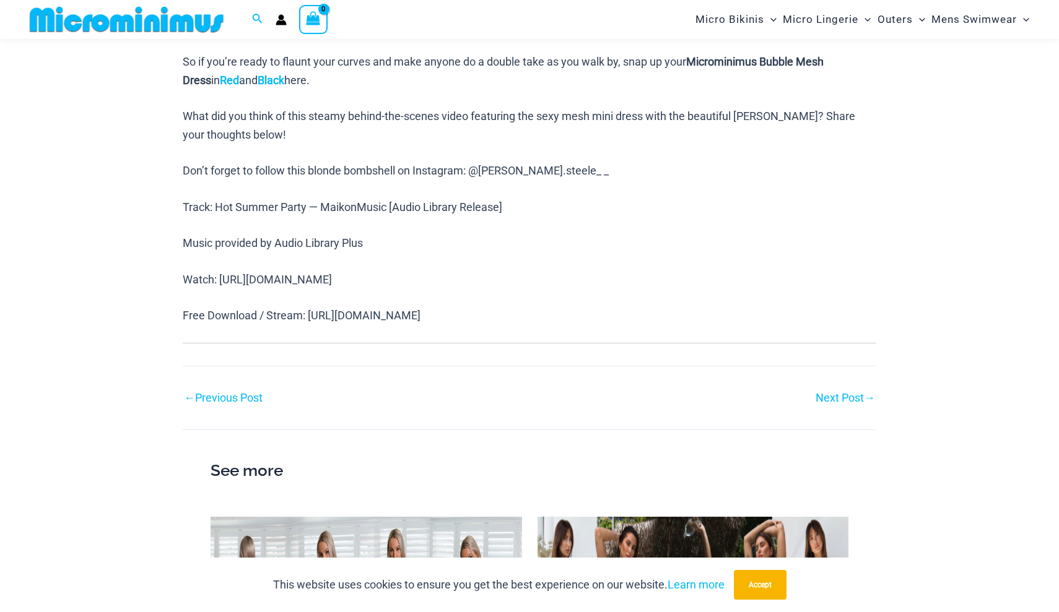
scroll to position [898, 0]
click at [828, 391] on link "Next Post →" at bounding box center [844, 396] width 59 height 11
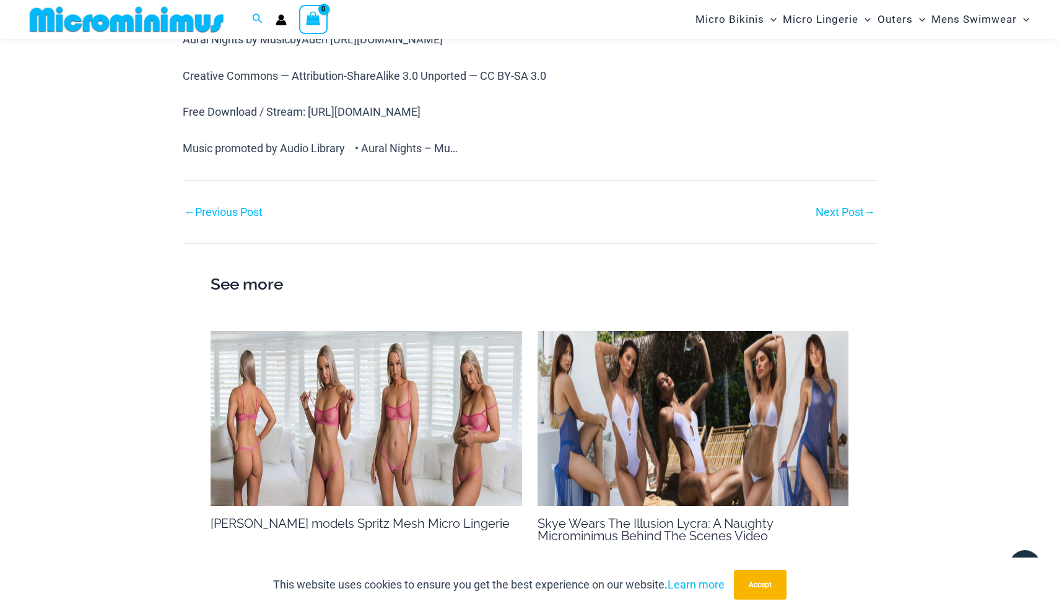
scroll to position [923, 0]
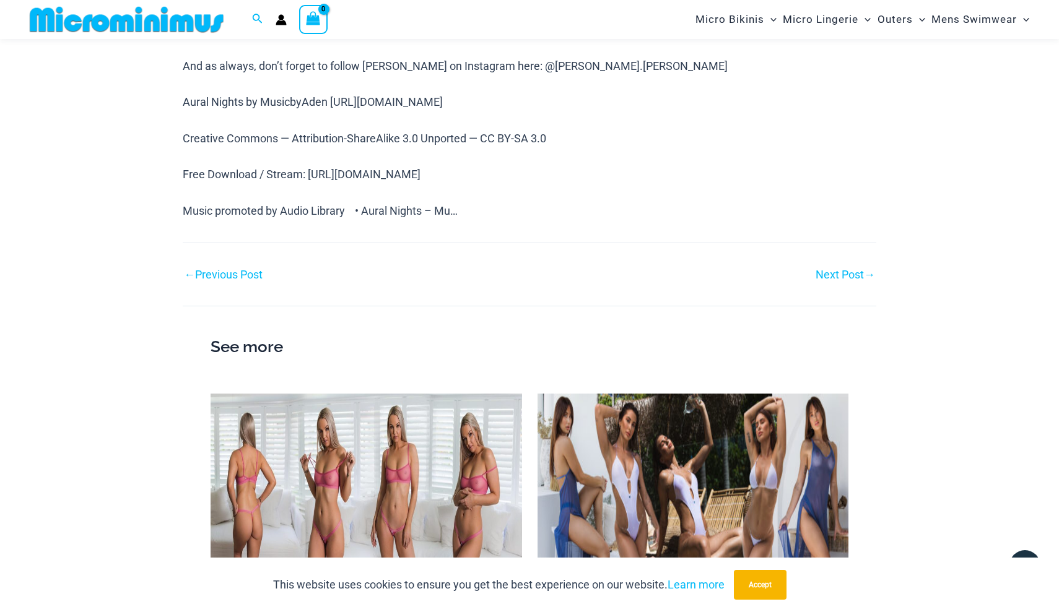
click at [831, 269] on link "Next Post →" at bounding box center [844, 274] width 59 height 11
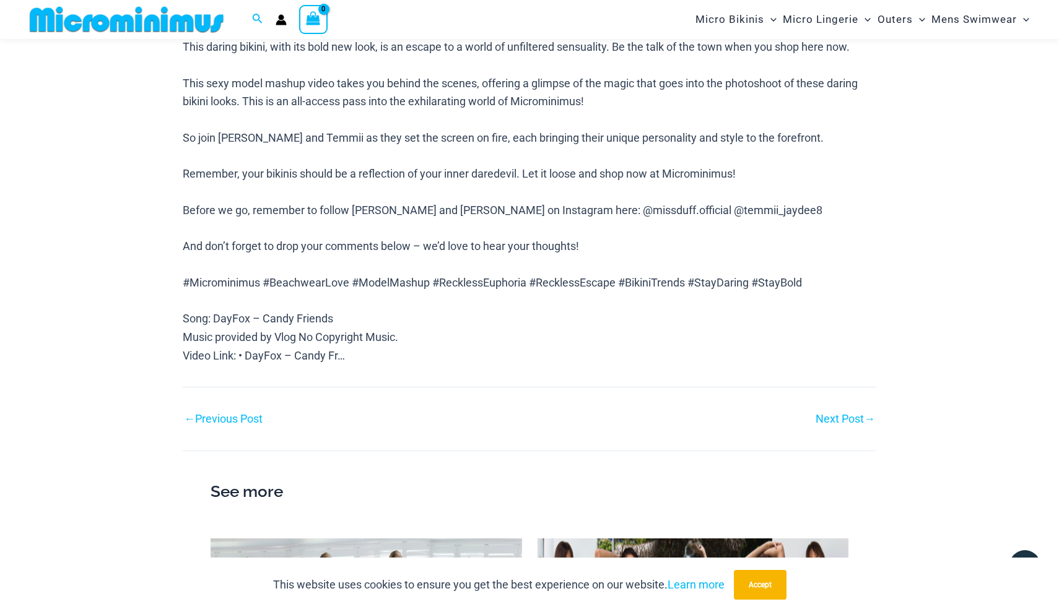
scroll to position [771, 0]
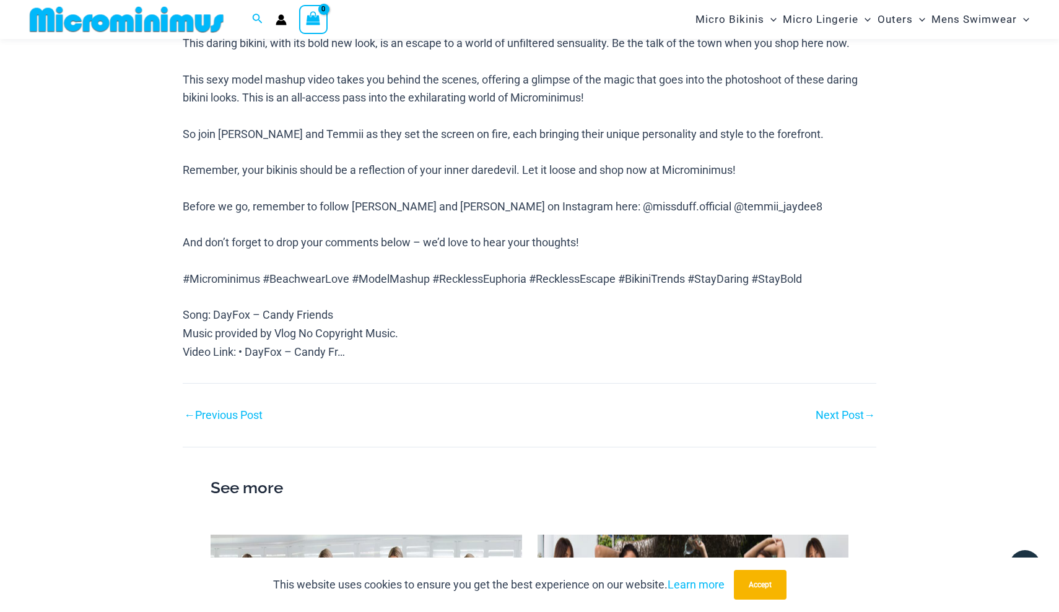
click at [823, 410] on link "Next Post →" at bounding box center [844, 415] width 59 height 11
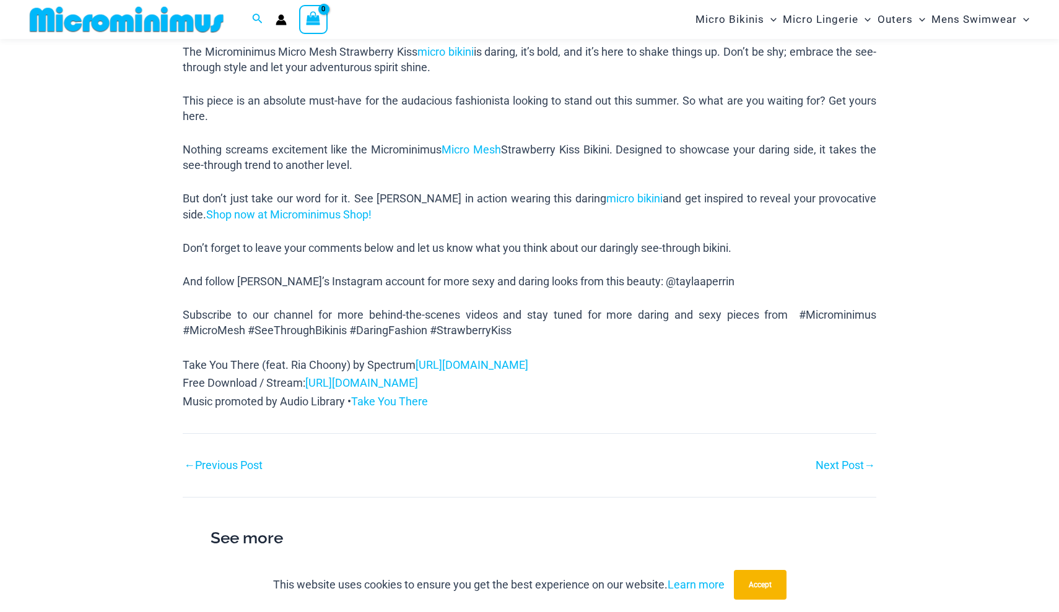
scroll to position [747, 0]
click at [842, 458] on link "Next Post →" at bounding box center [844, 463] width 59 height 11
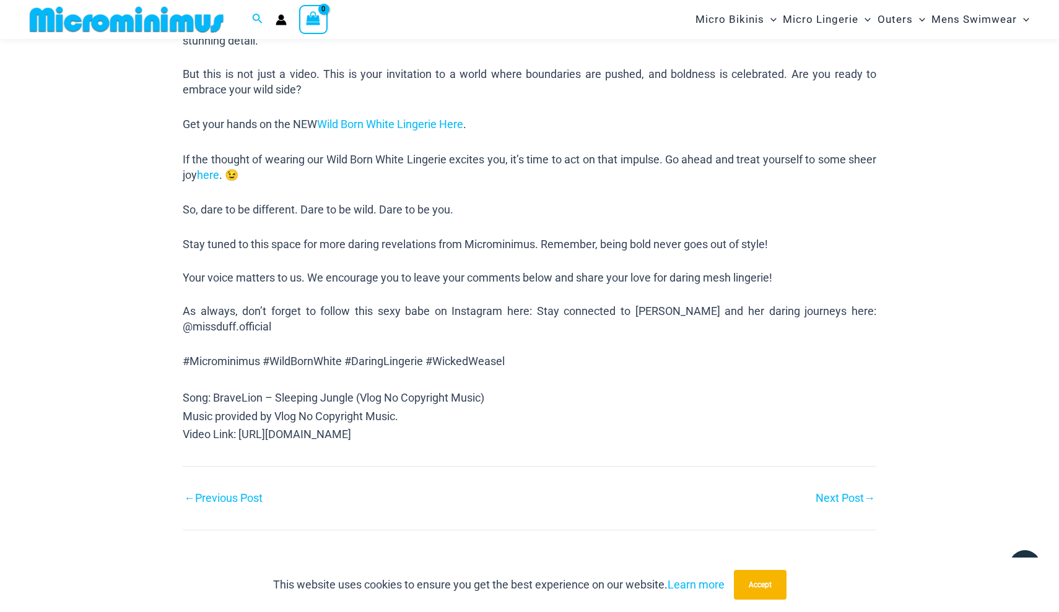
scroll to position [811, 0]
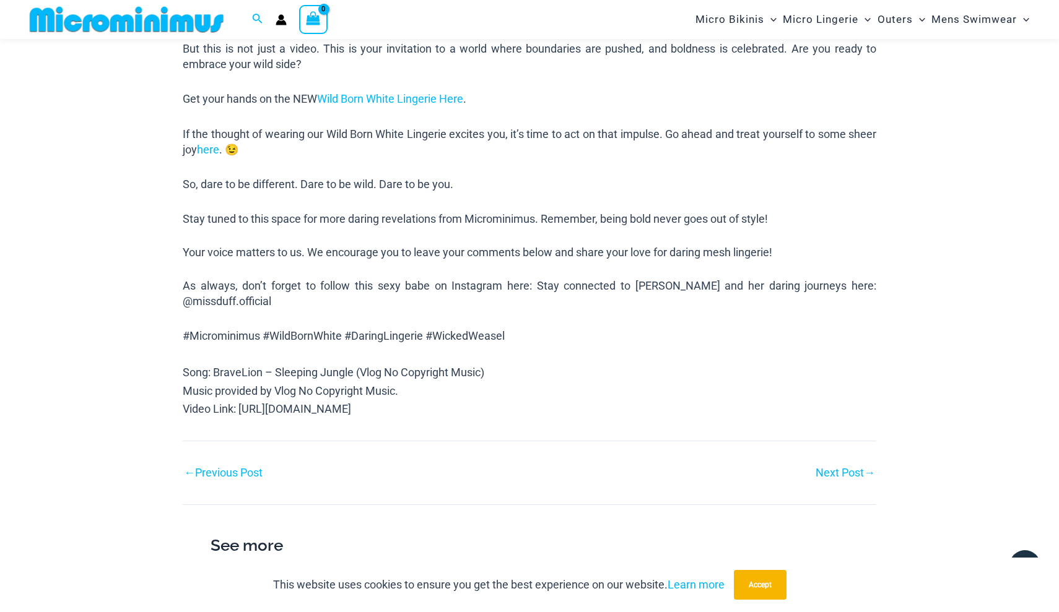
click at [842, 467] on link "Next Post →" at bounding box center [844, 472] width 59 height 11
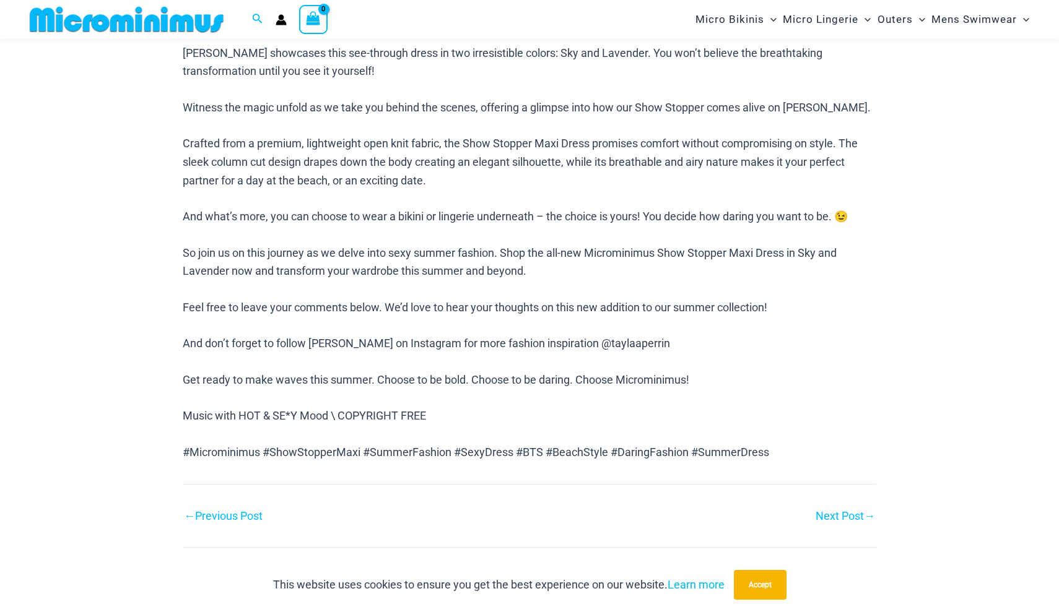
scroll to position [713, 0]
click at [824, 510] on link "Next Post →" at bounding box center [844, 515] width 59 height 11
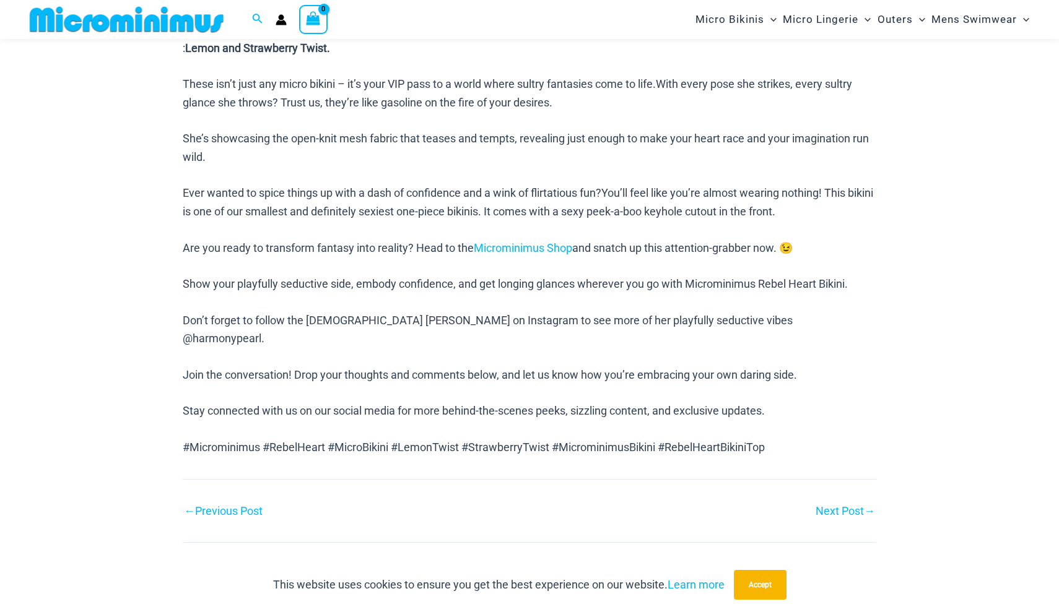
scroll to position [657, 0]
click at [824, 505] on link "Next Post →" at bounding box center [844, 510] width 59 height 11
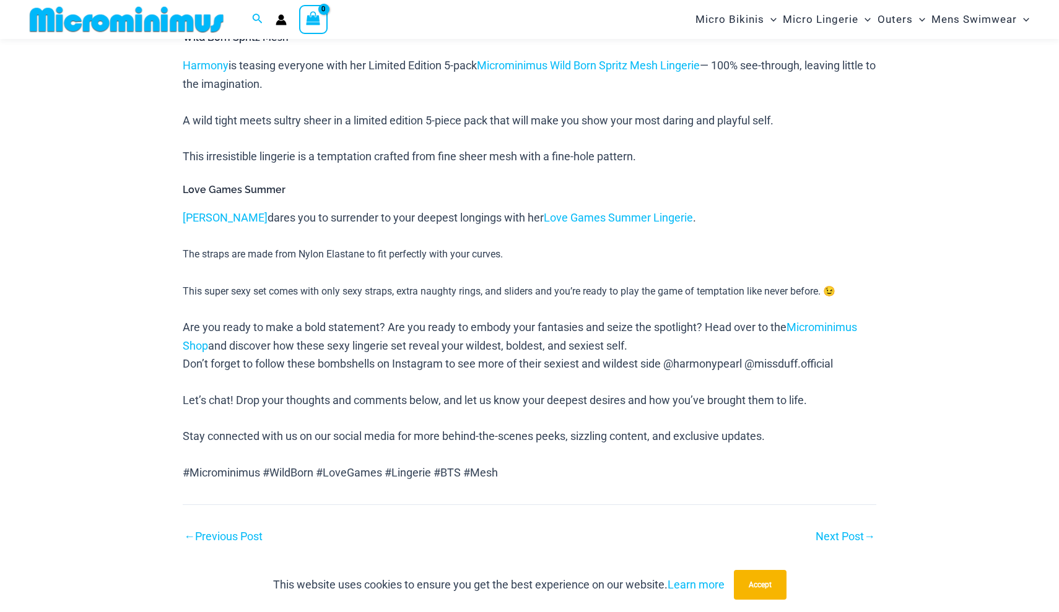
scroll to position [753, 0]
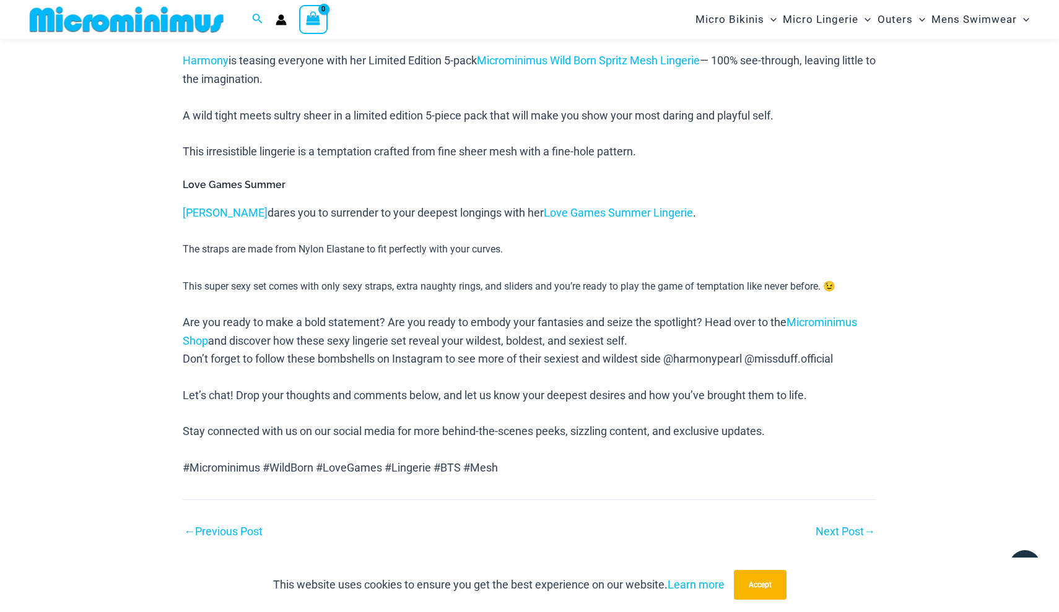
click at [826, 526] on link "Next Post →" at bounding box center [844, 531] width 59 height 11
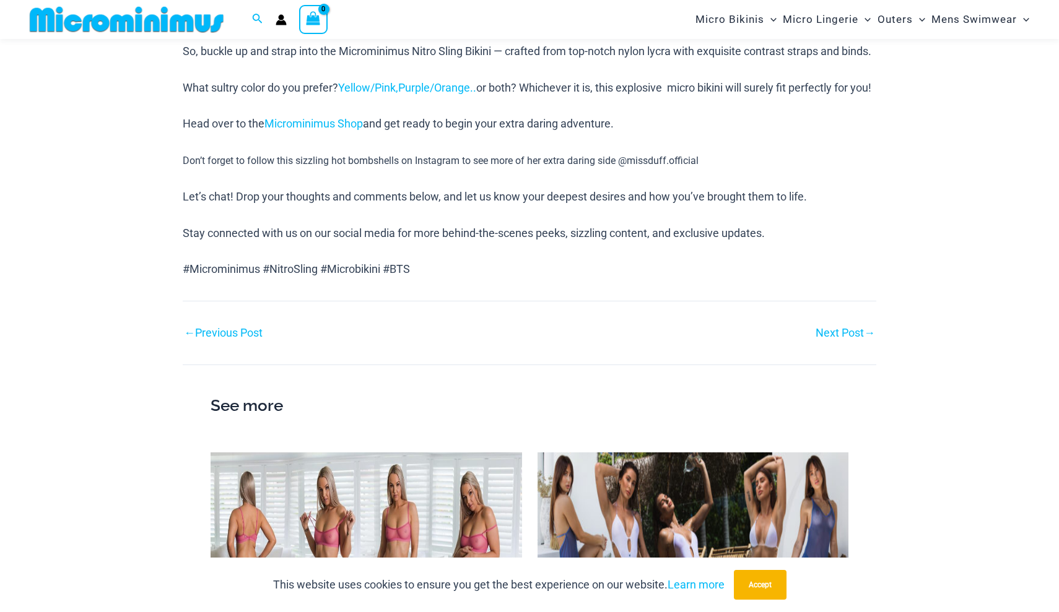
scroll to position [728, 0]
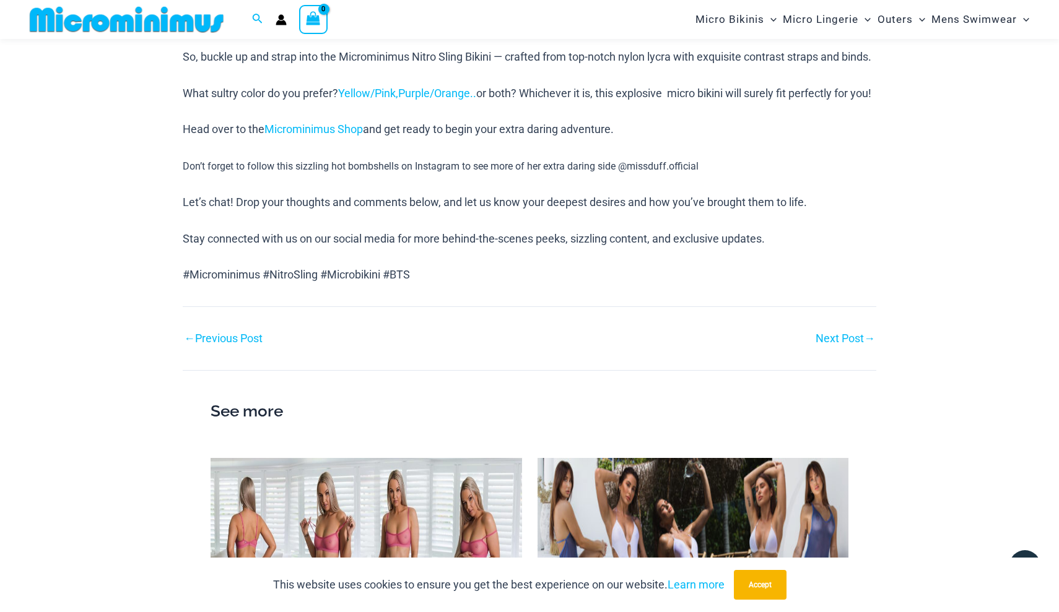
click at [848, 344] on link "Next Post →" at bounding box center [844, 338] width 59 height 11
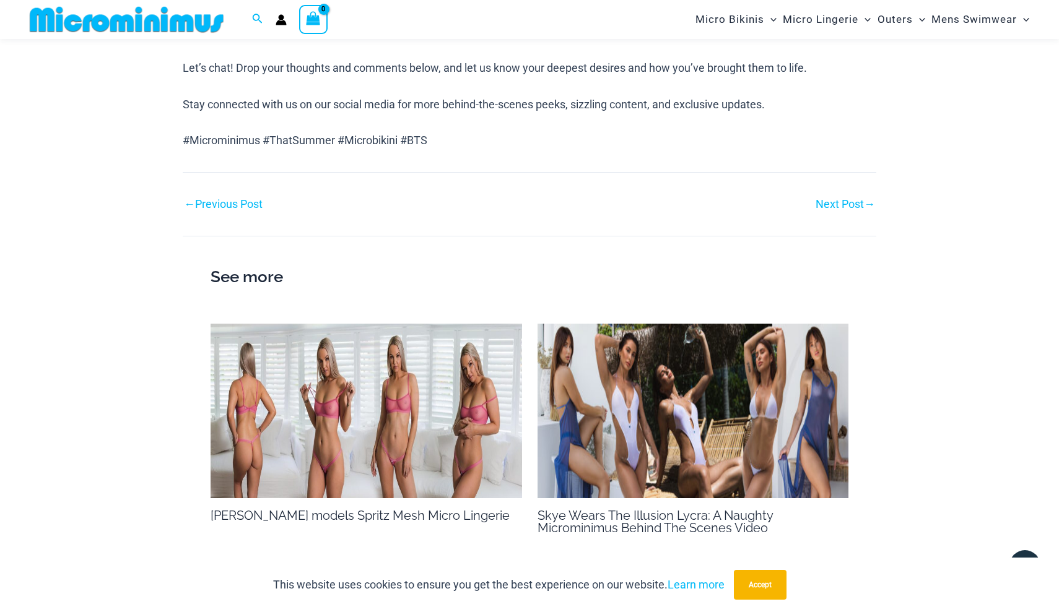
scroll to position [888, 0]
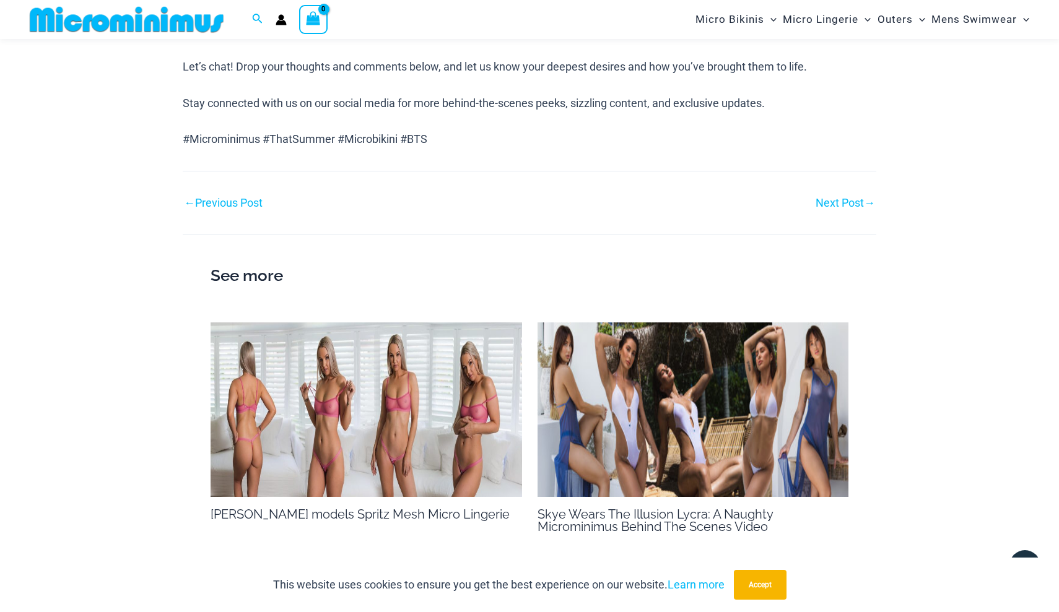
click at [837, 194] on div "Next Post →" at bounding box center [702, 203] width 347 height 19
click at [832, 197] on link "Next Post →" at bounding box center [844, 202] width 59 height 11
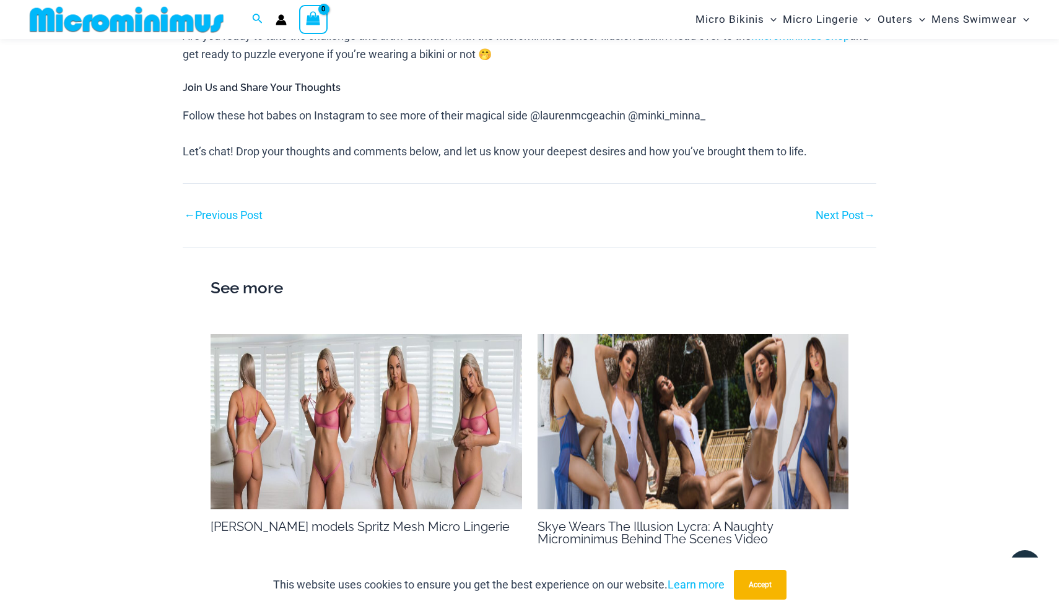
scroll to position [866, 0]
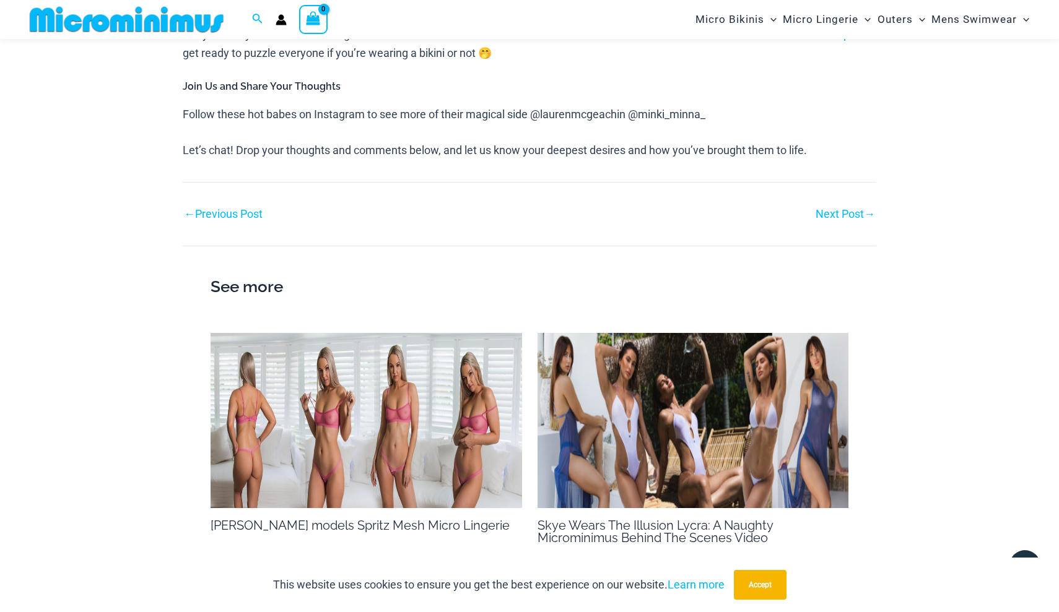
click at [835, 209] on link "Next Post →" at bounding box center [844, 214] width 59 height 11
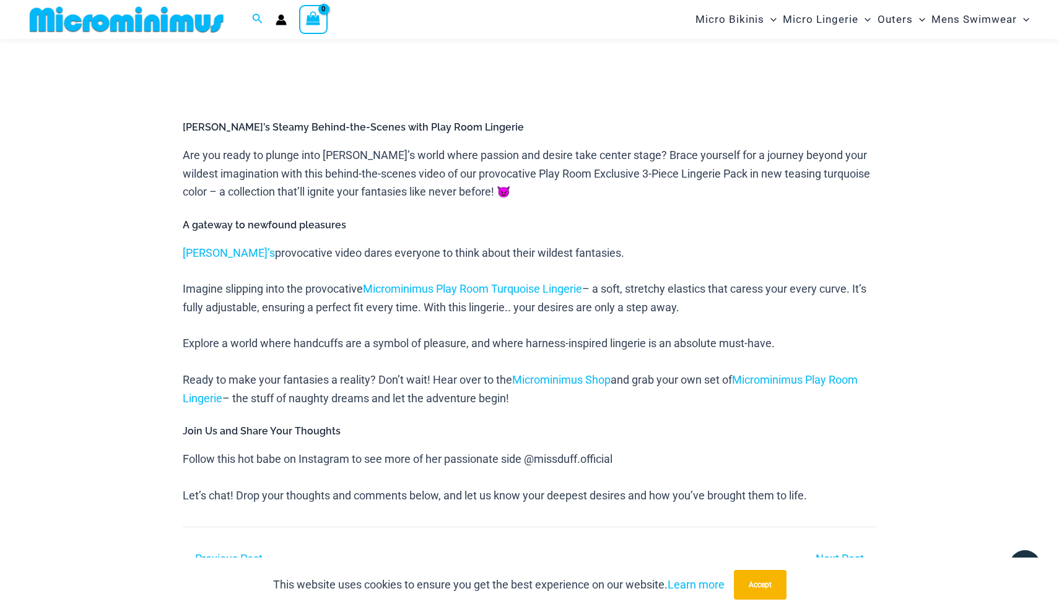
scroll to position [487, 0]
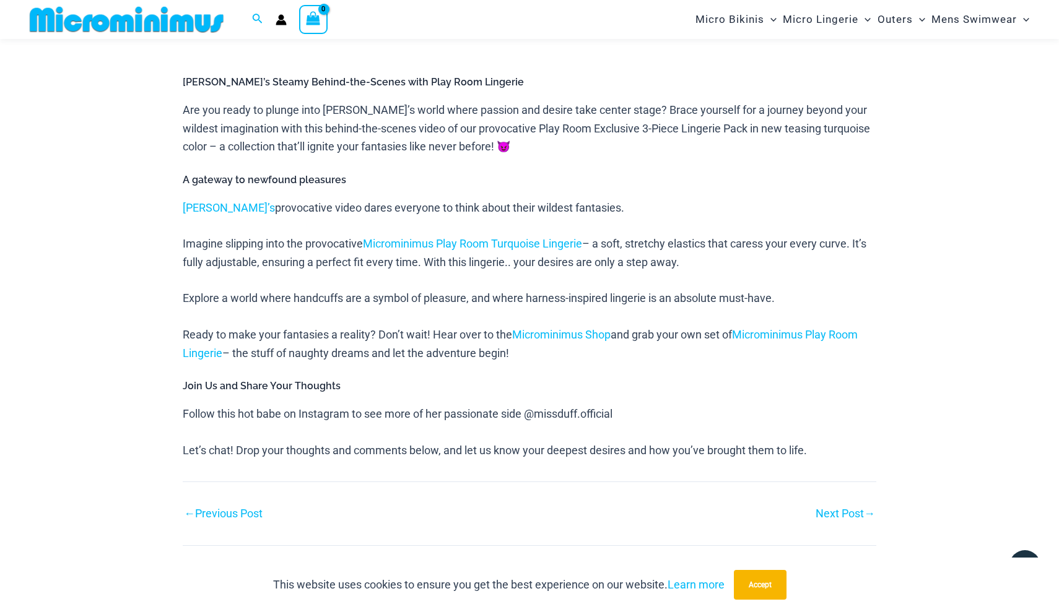
click at [845, 508] on link "Next Post →" at bounding box center [844, 513] width 59 height 11
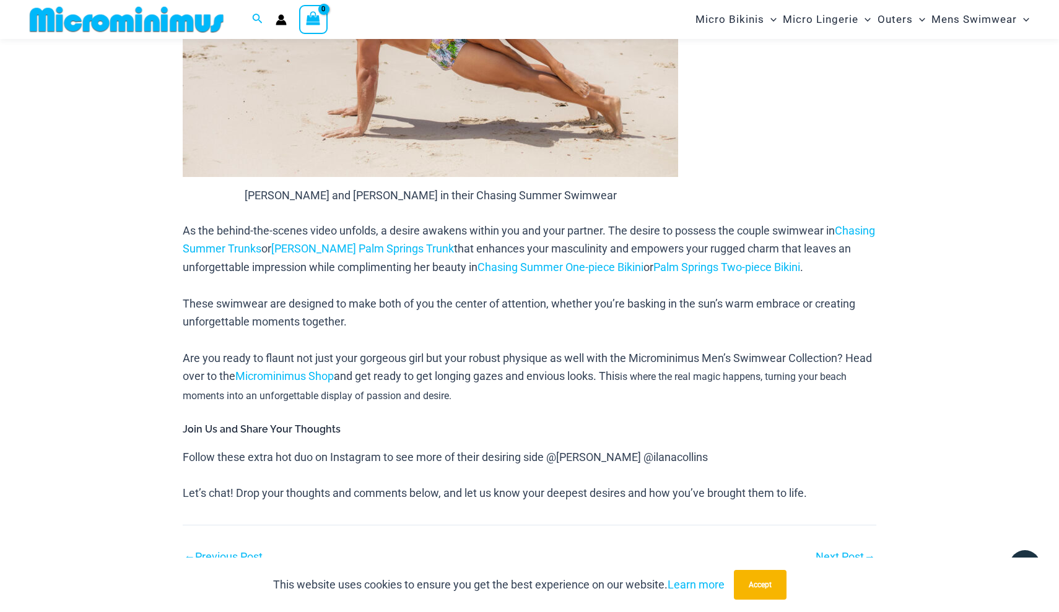
scroll to position [907, 0]
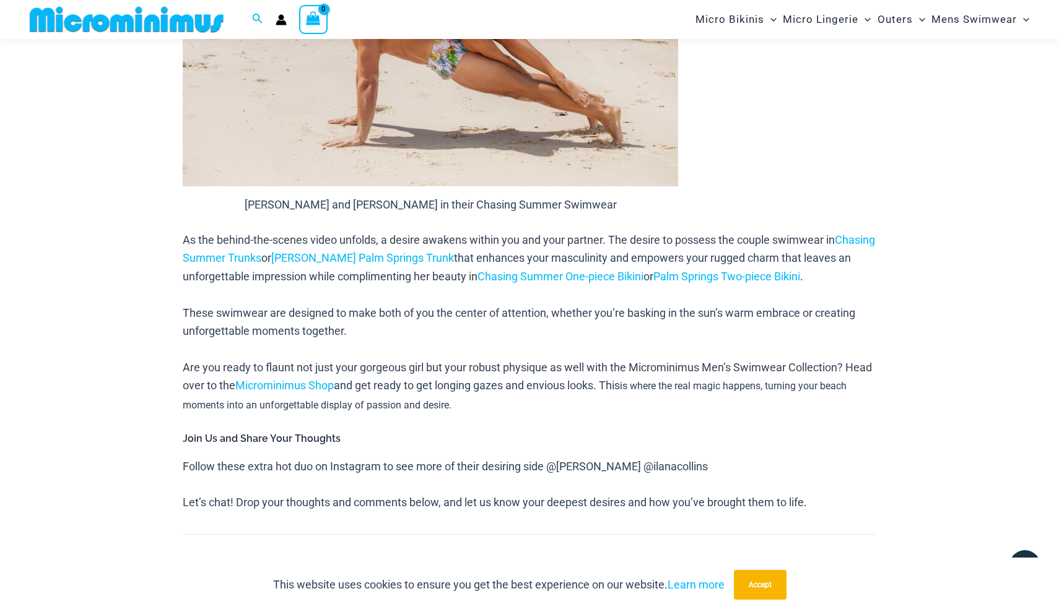
click at [845, 534] on nav "Post navigation ← Previous Post Next Post →" at bounding box center [529, 554] width 693 height 41
click at [841, 561] on link "Next Post →" at bounding box center [844, 566] width 59 height 11
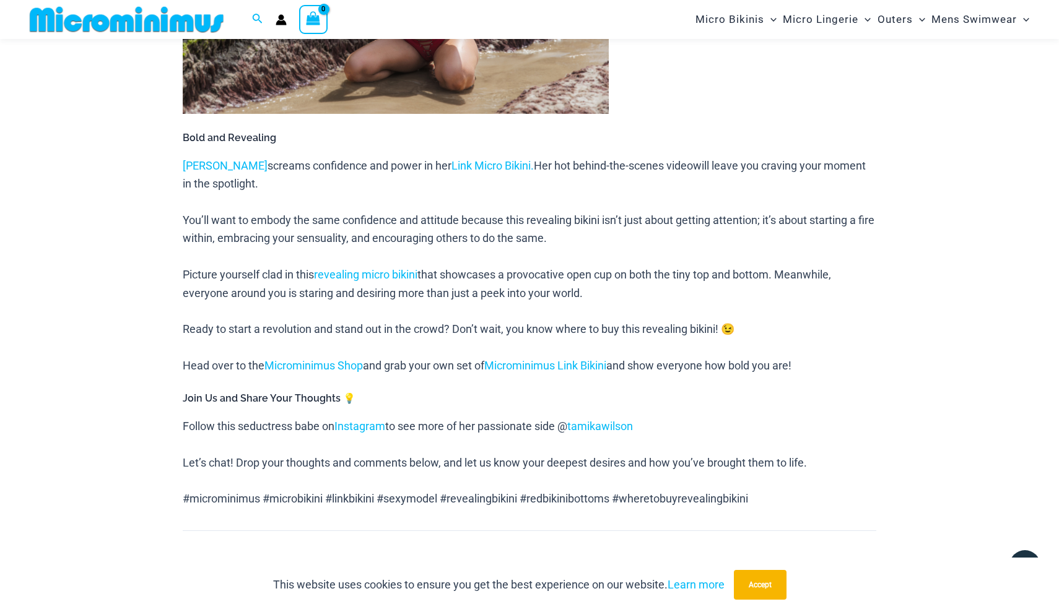
scroll to position [843, 0]
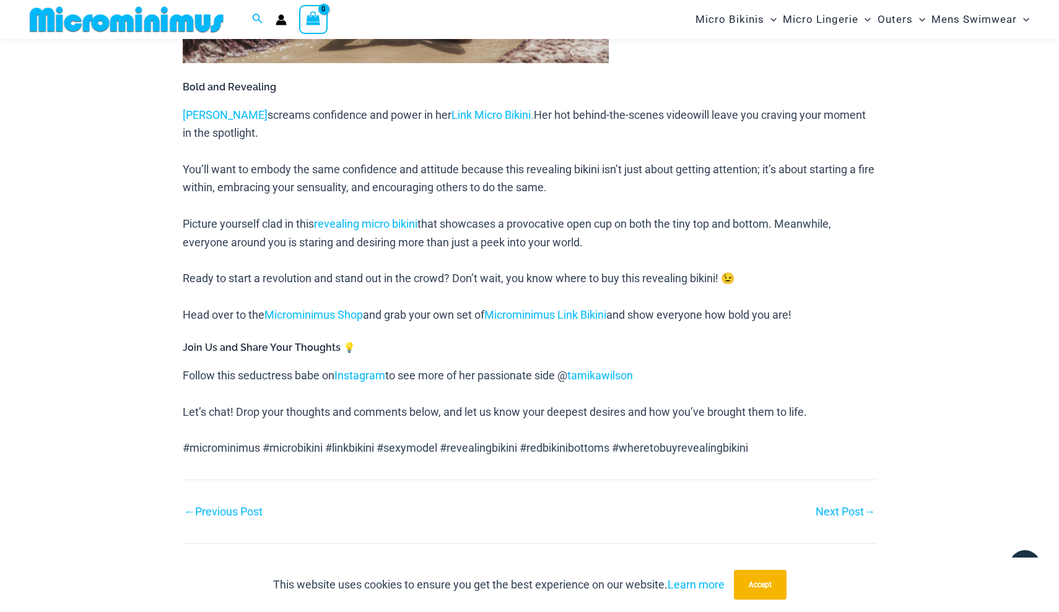
click at [835, 506] on link "Next Post →" at bounding box center [844, 511] width 59 height 11
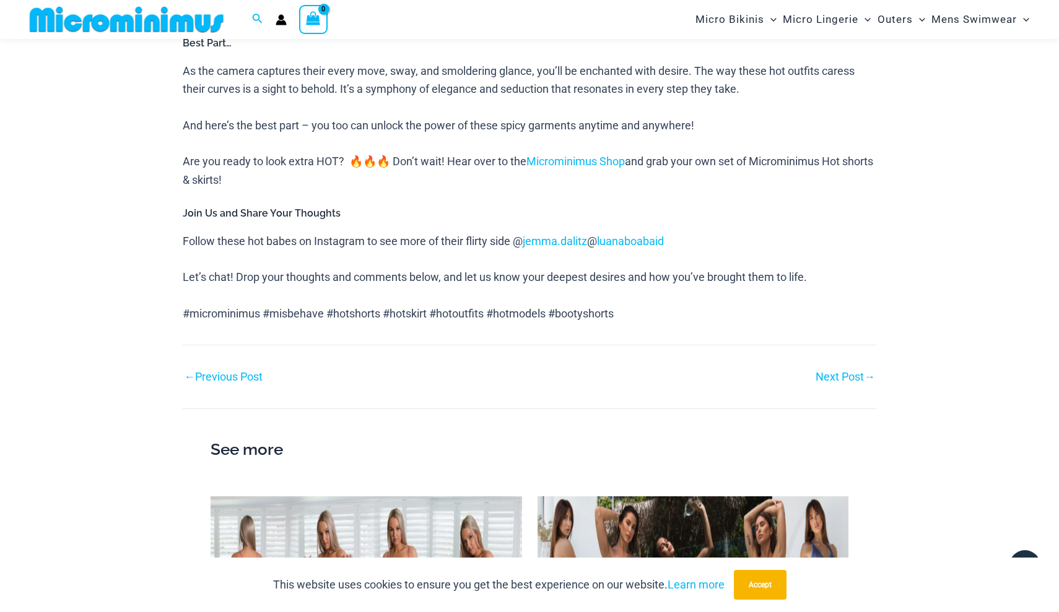
scroll to position [1538, 0]
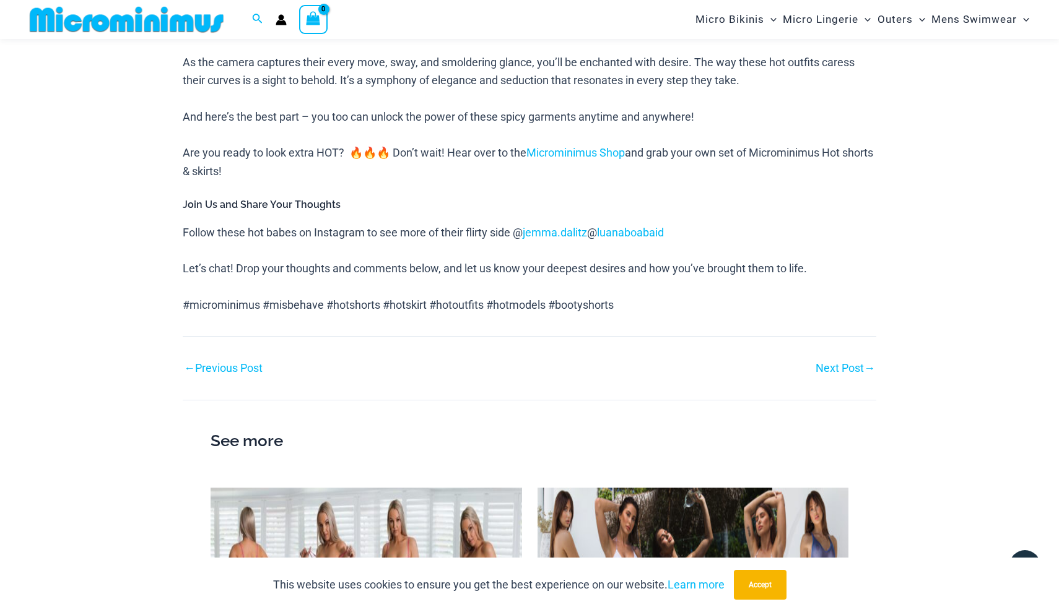
click at [849, 363] on link "Next Post →" at bounding box center [844, 368] width 59 height 11
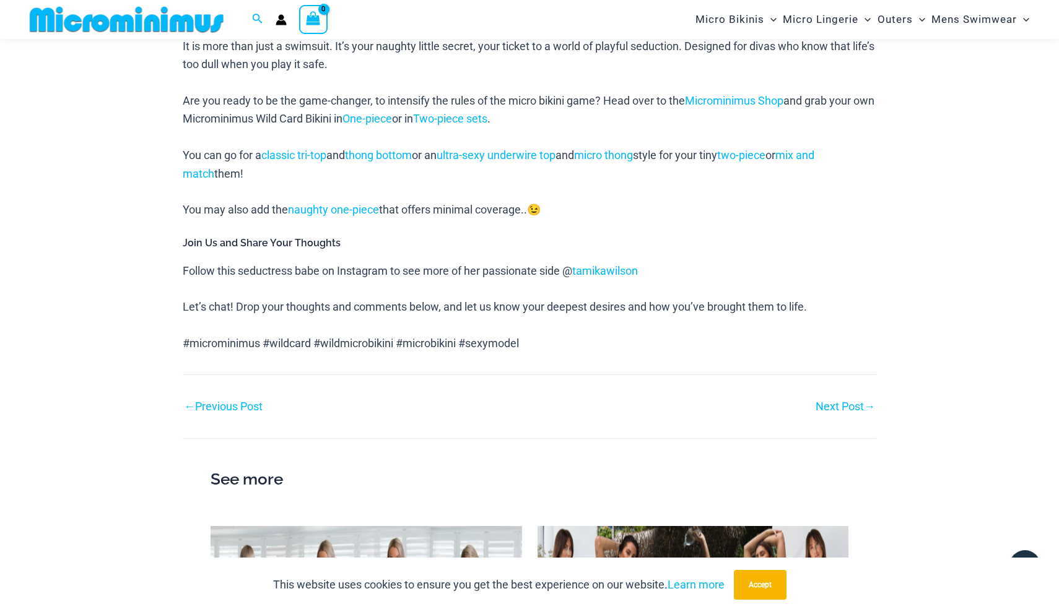
scroll to position [1113, 0]
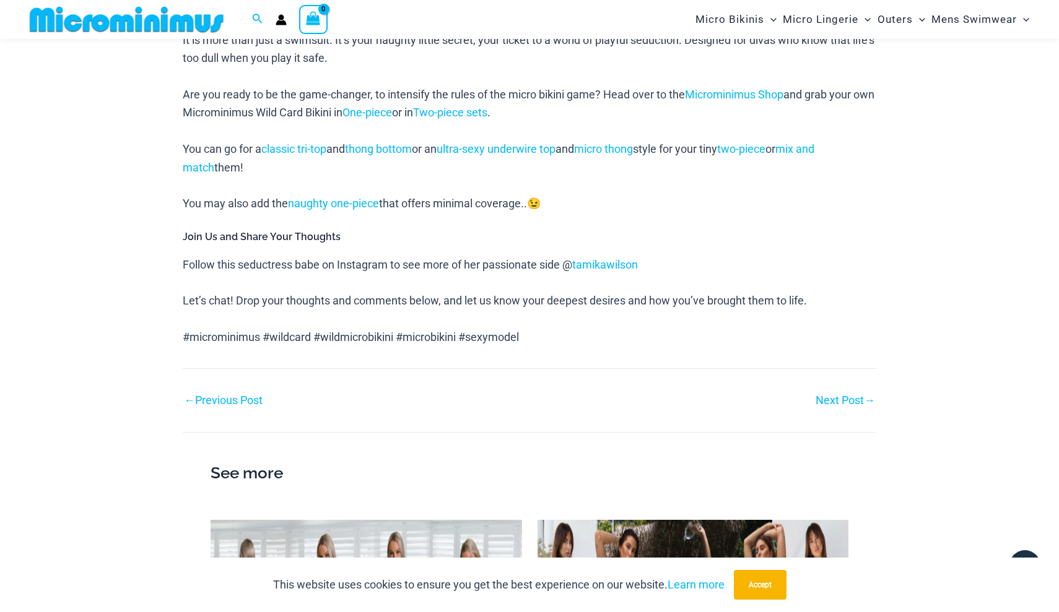
click at [830, 395] on link "Next Post →" at bounding box center [844, 400] width 59 height 11
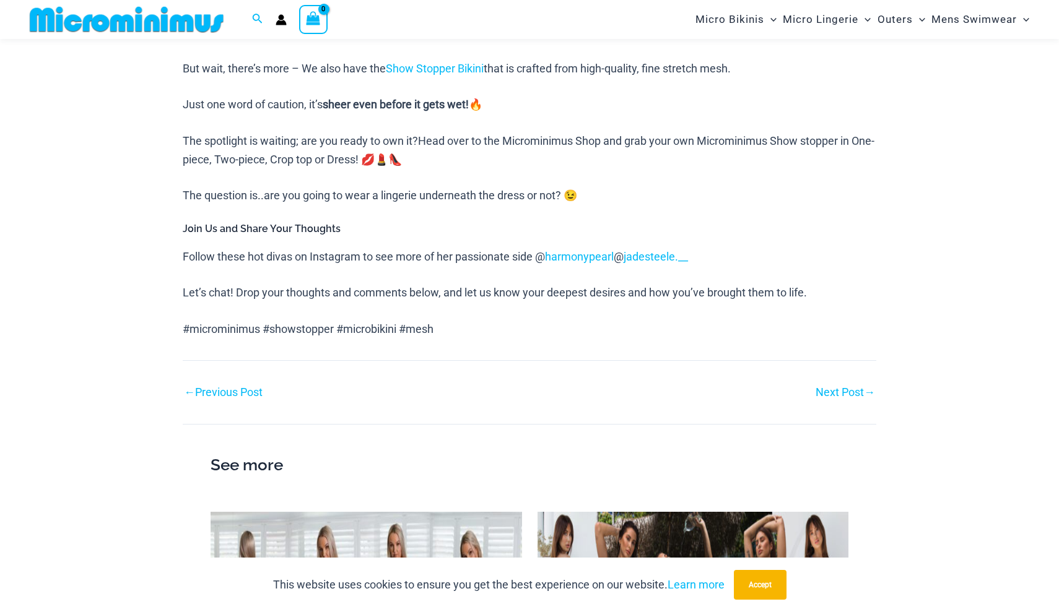
scroll to position [1015, 0]
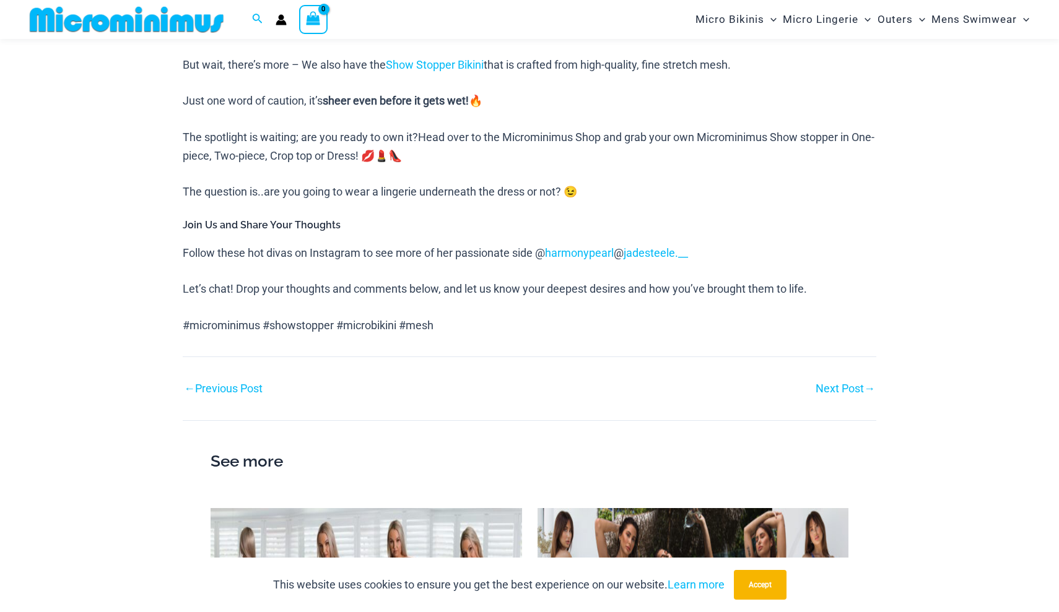
click at [830, 383] on link "Next Post →" at bounding box center [844, 388] width 59 height 11
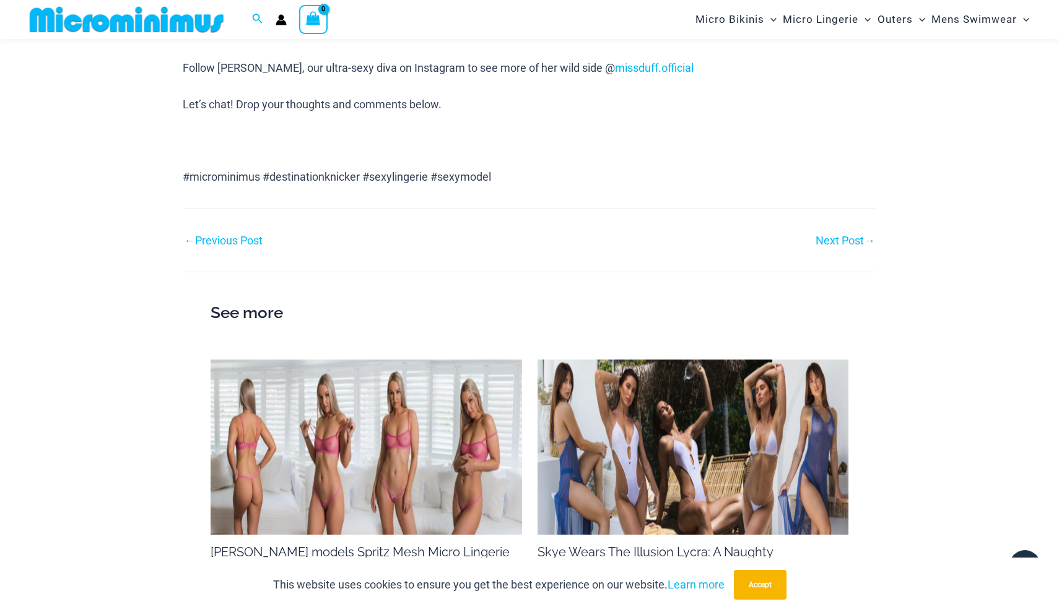
scroll to position [2618, 0]
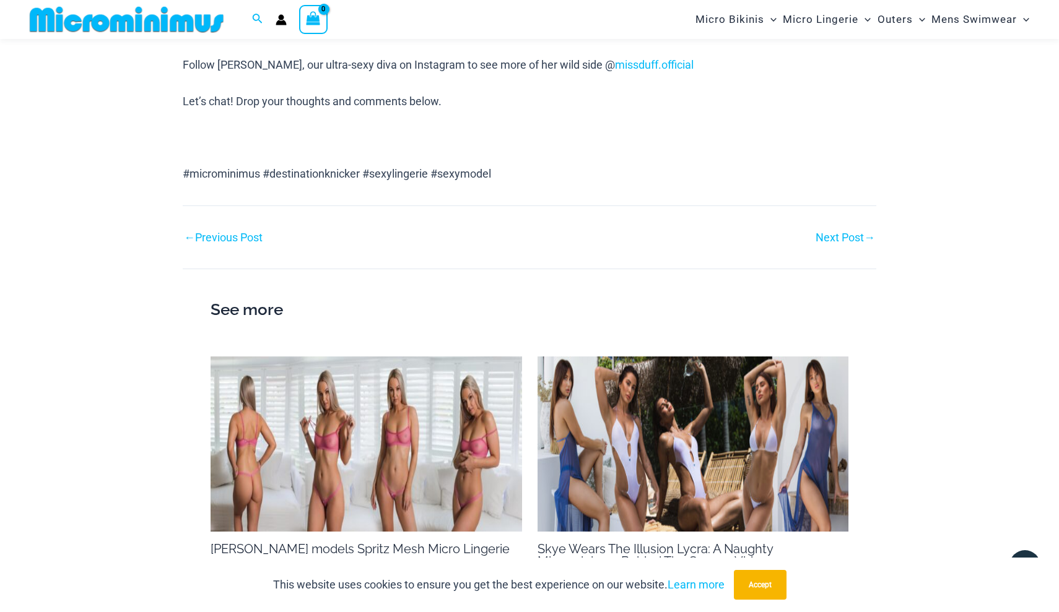
click at [843, 232] on link "Next Post →" at bounding box center [844, 237] width 59 height 11
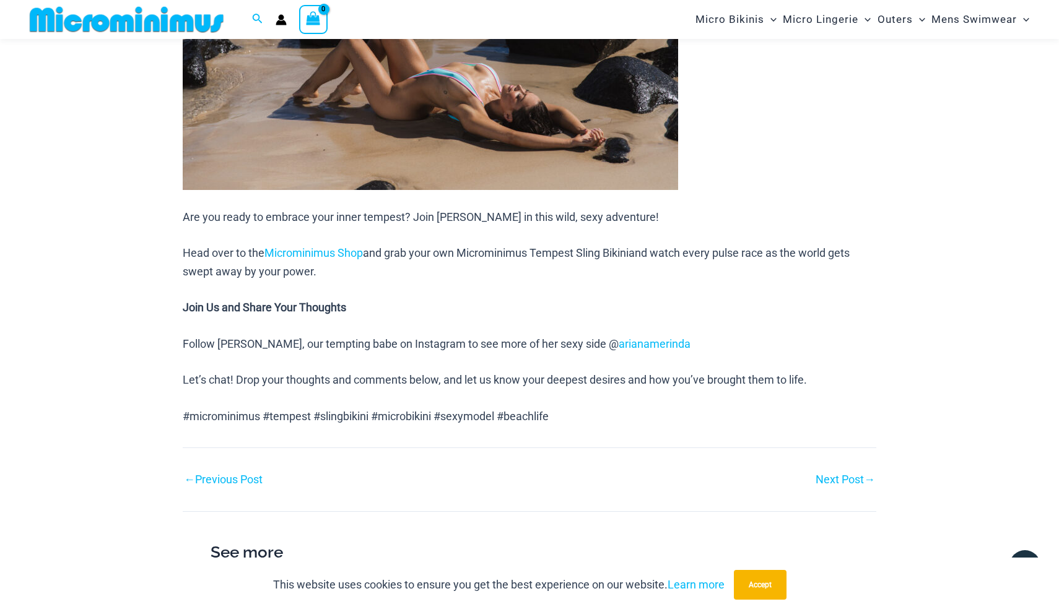
scroll to position [1217, 0]
click at [832, 474] on link "Next Post →" at bounding box center [844, 479] width 59 height 11
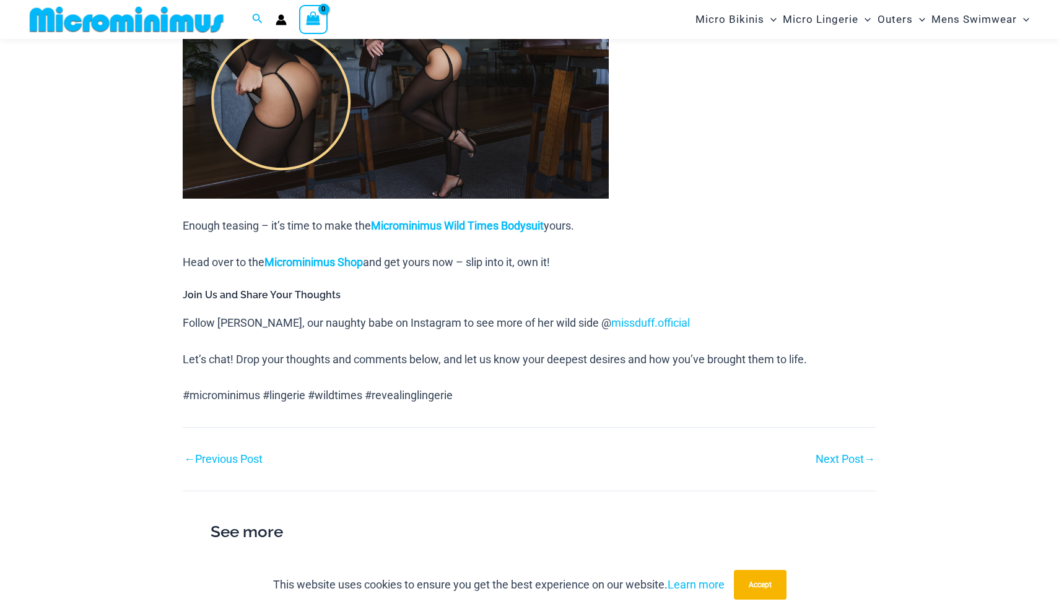
scroll to position [1144, 0]
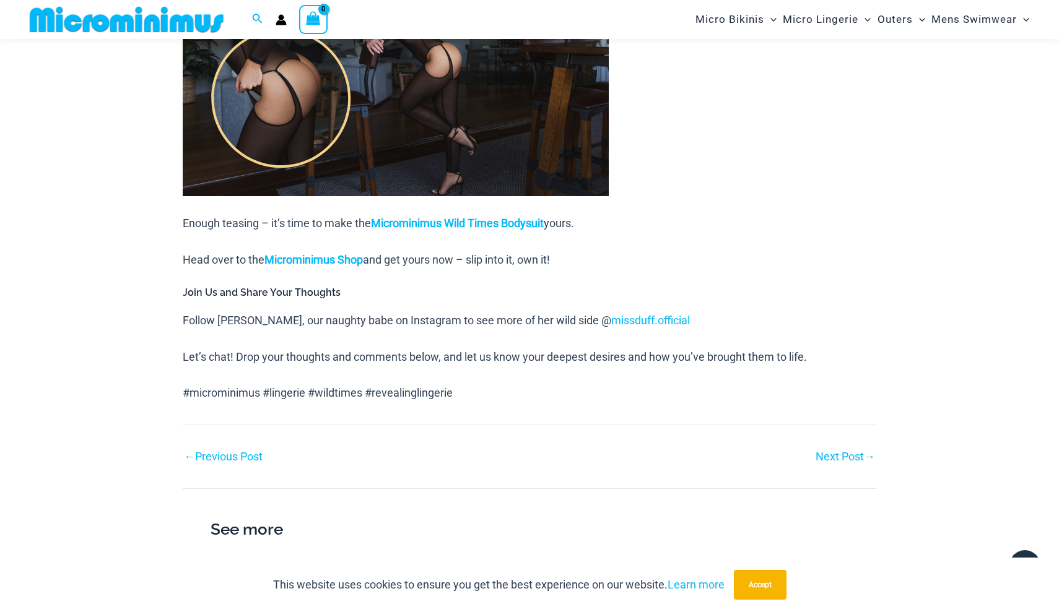
click at [842, 451] on link "Next Post →" at bounding box center [844, 456] width 59 height 11
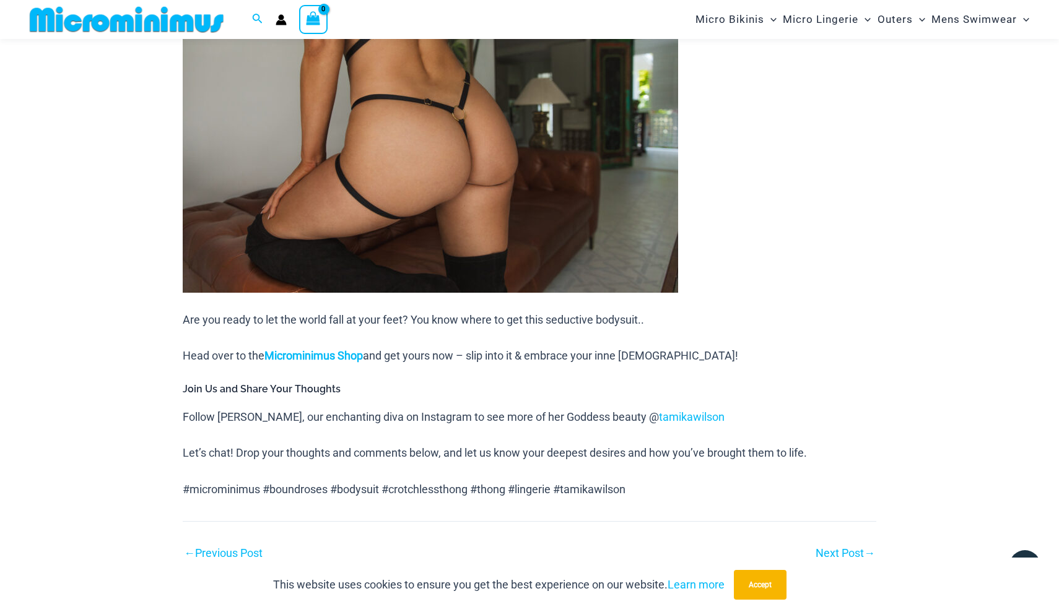
scroll to position [2026, 0]
click at [822, 547] on link "Next Post →" at bounding box center [844, 552] width 59 height 11
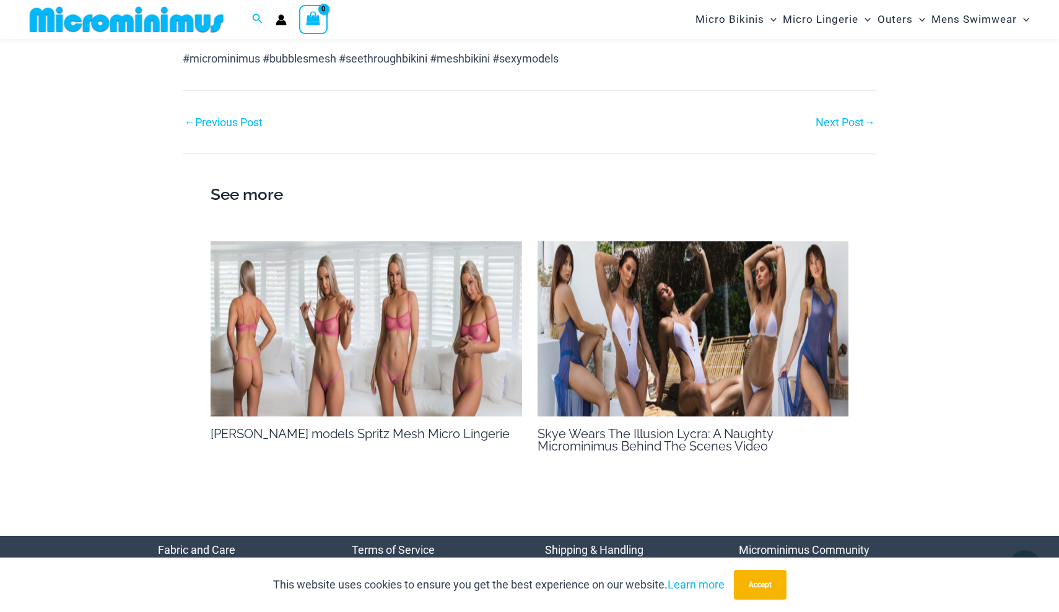
scroll to position [1784, 0]
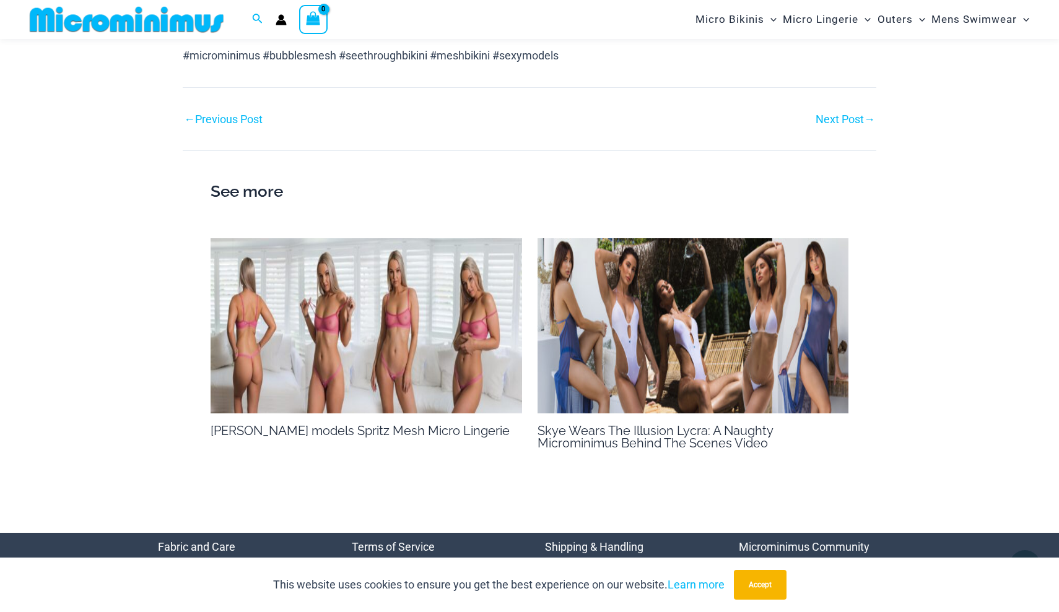
click at [837, 114] on link "Next Post →" at bounding box center [844, 119] width 59 height 11
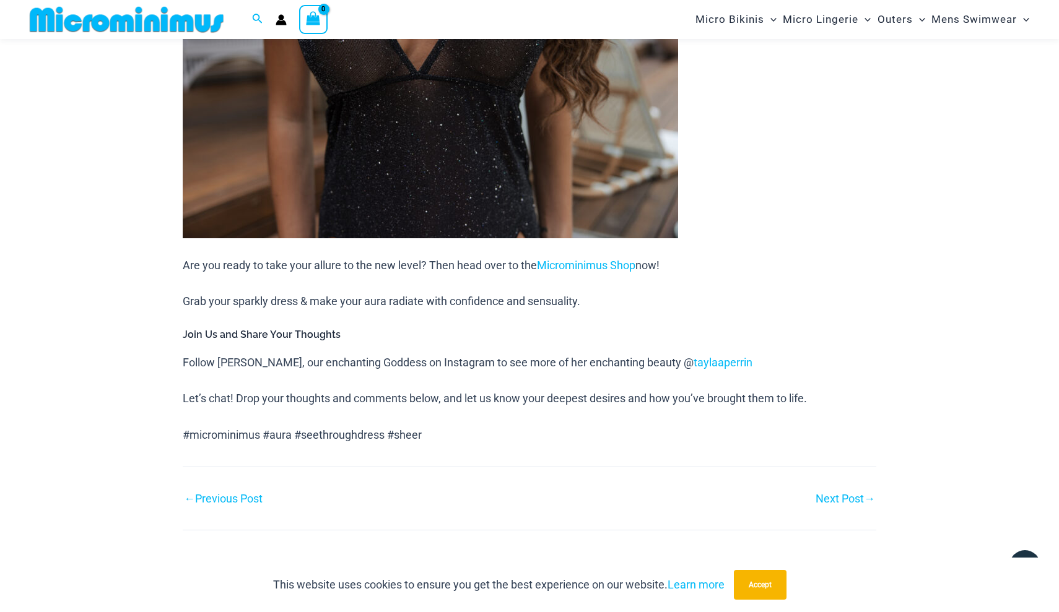
scroll to position [1283, 0]
click at [822, 494] on link "Next Post →" at bounding box center [844, 499] width 59 height 11
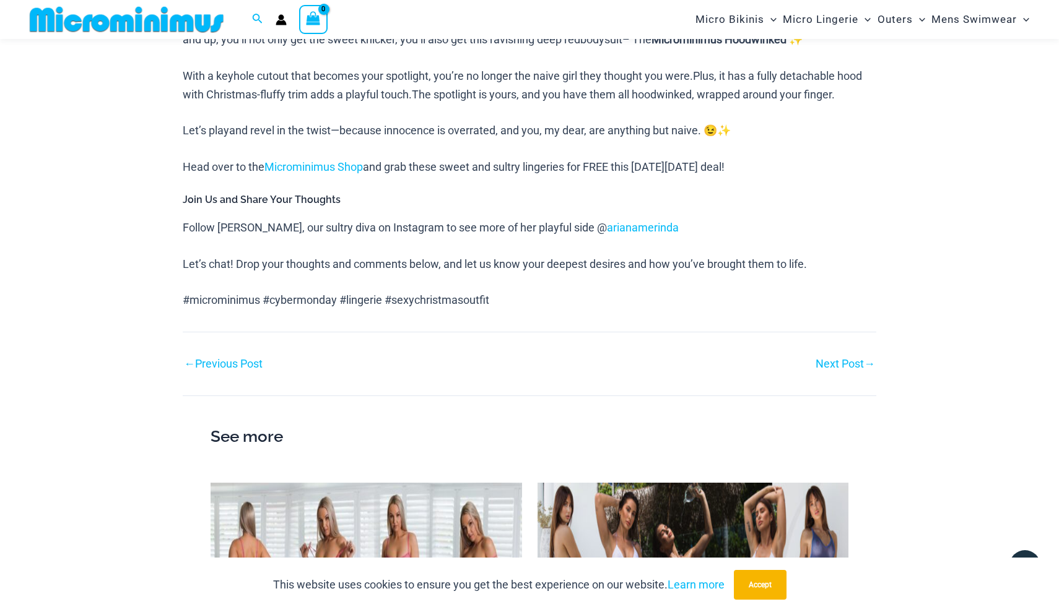
scroll to position [1907, 0]
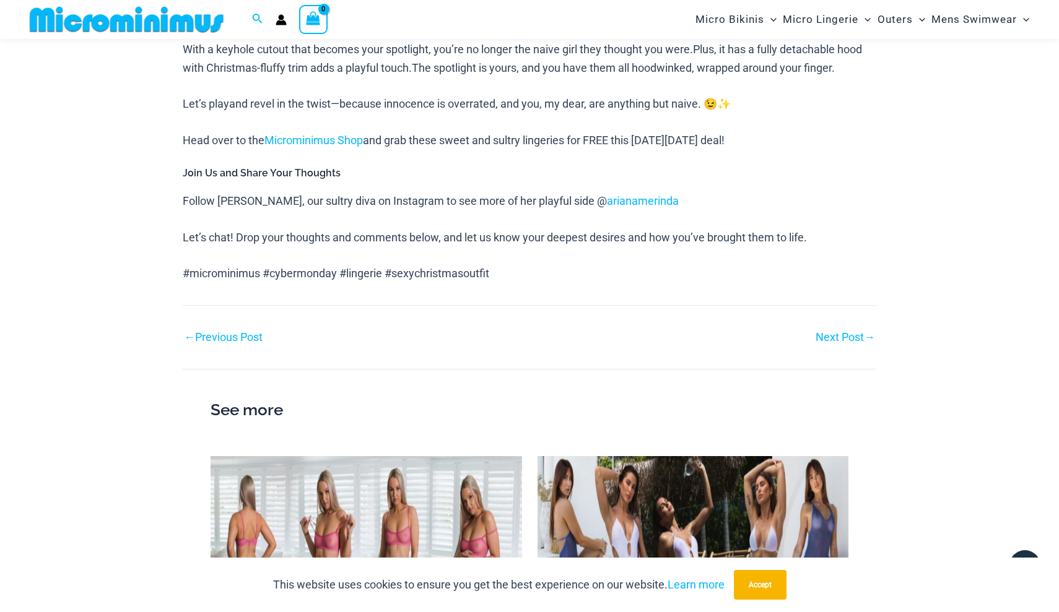
click at [831, 332] on link "Next Post →" at bounding box center [844, 337] width 59 height 11
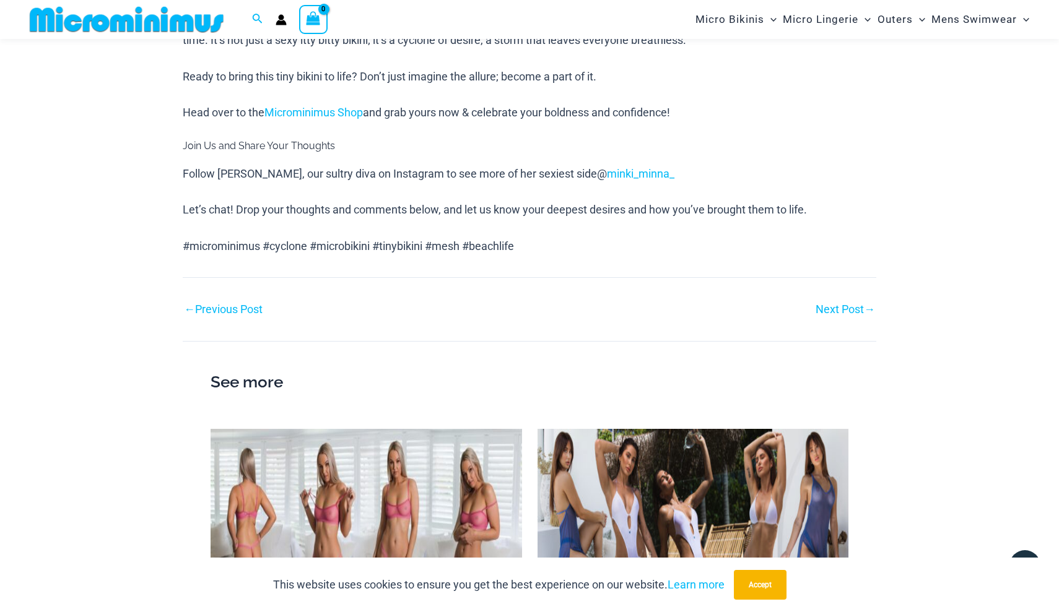
scroll to position [1311, 0]
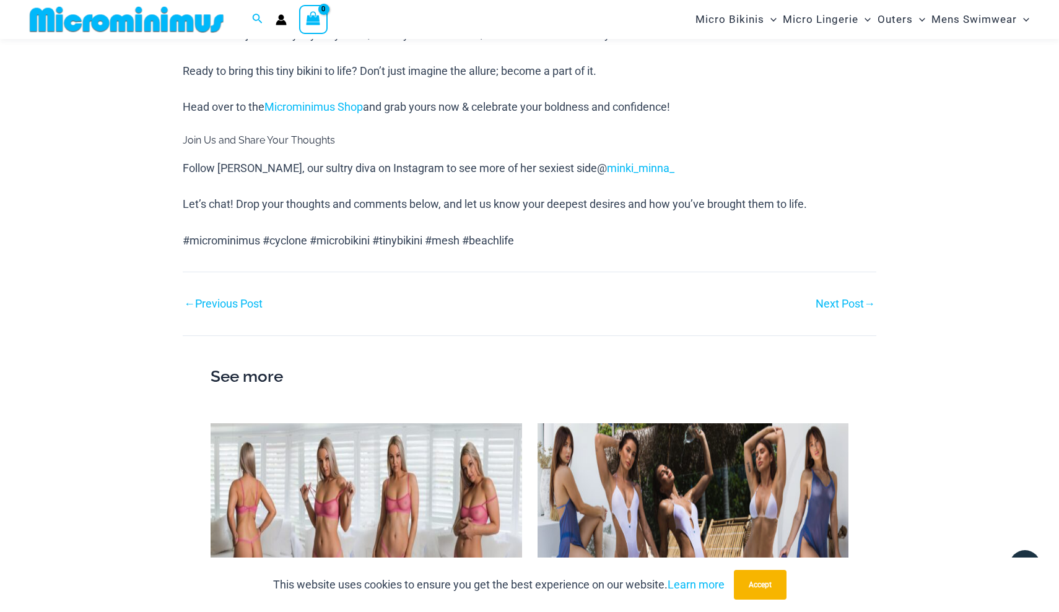
click at [830, 298] on link "Next Post →" at bounding box center [844, 303] width 59 height 11
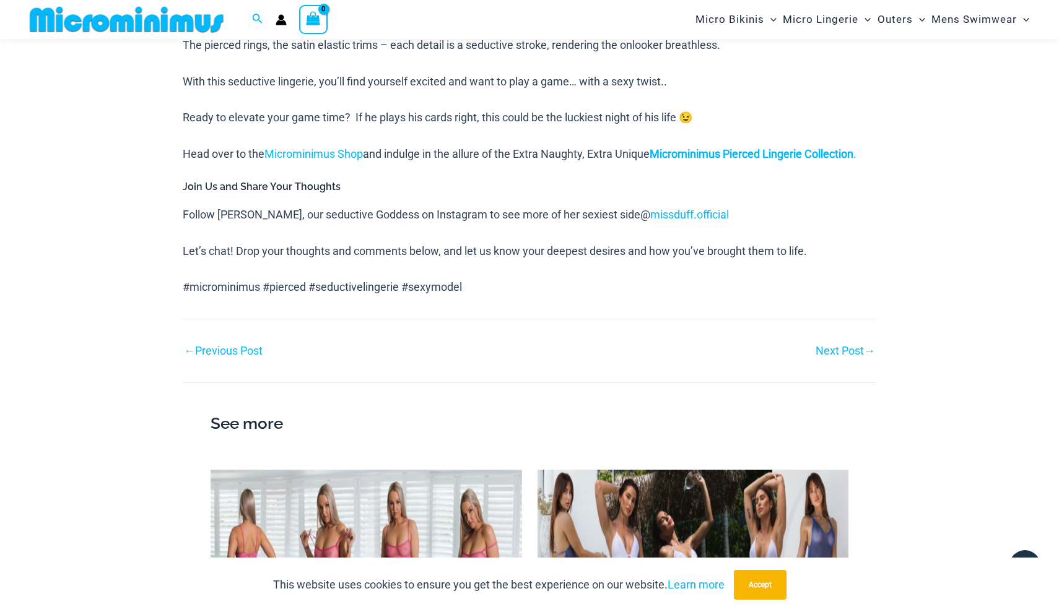
scroll to position [766, 0]
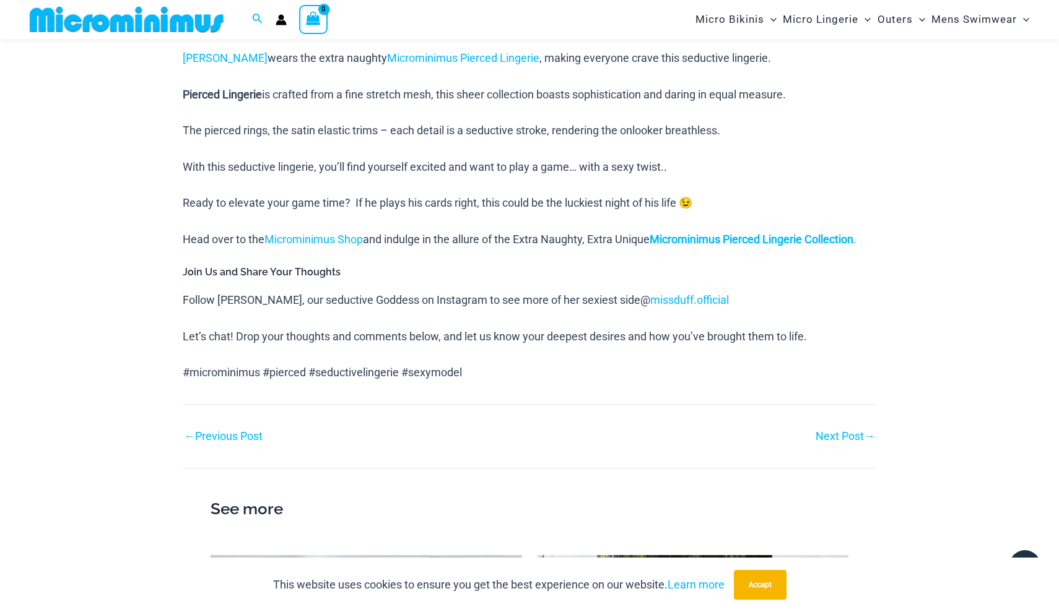
click at [844, 442] on link "Next Post →" at bounding box center [844, 436] width 59 height 11
